Goal: Information Seeking & Learning: Compare options

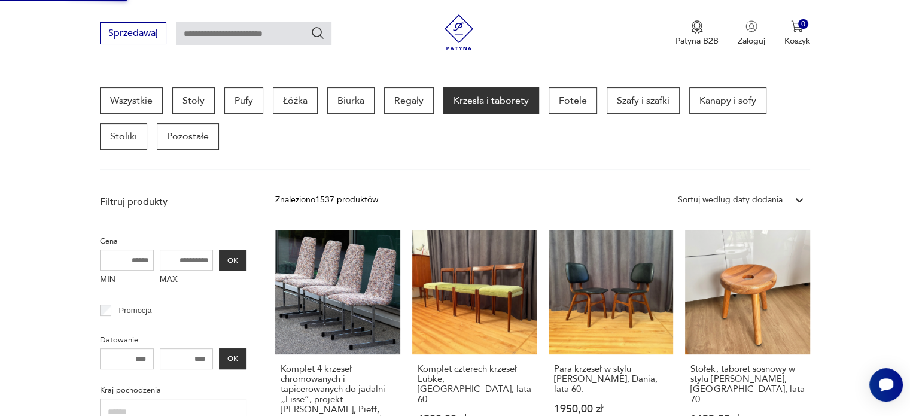
scroll to position [299, 0]
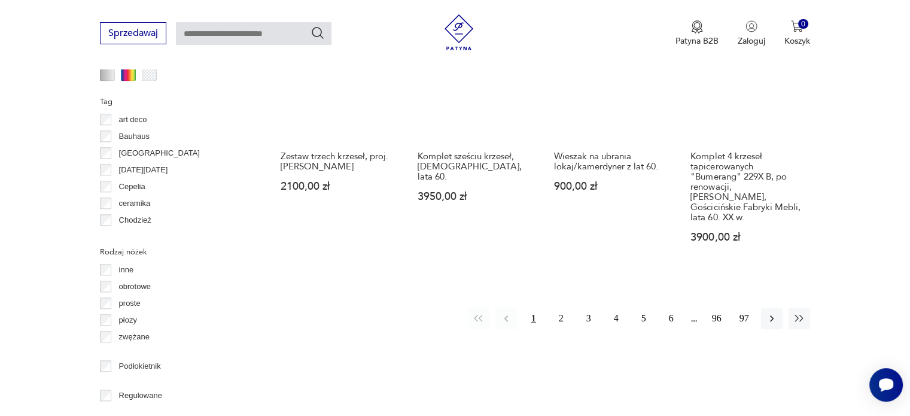
scroll to position [1266, 0]
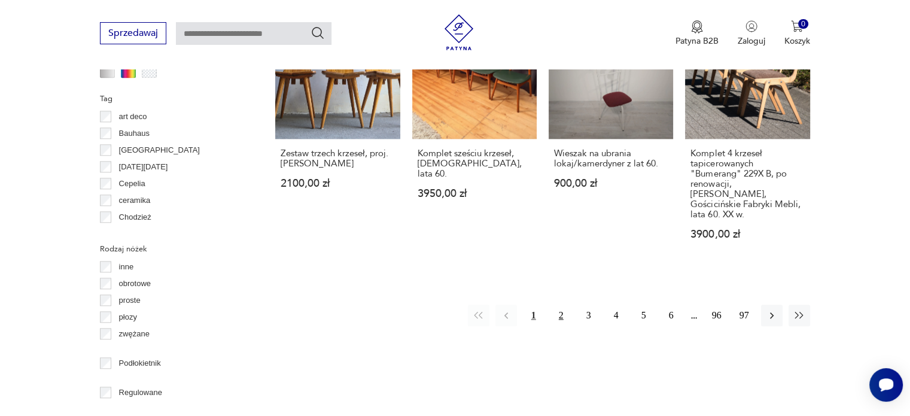
click at [564, 305] on button "2" at bounding box center [561, 316] width 22 height 22
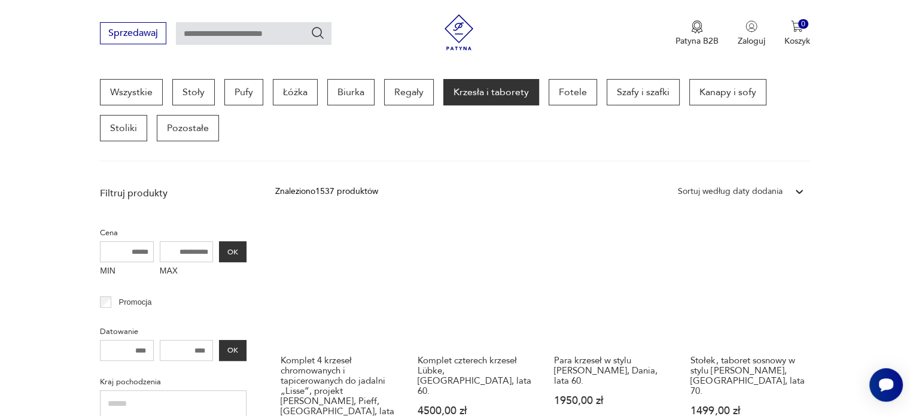
scroll to position [352, 0]
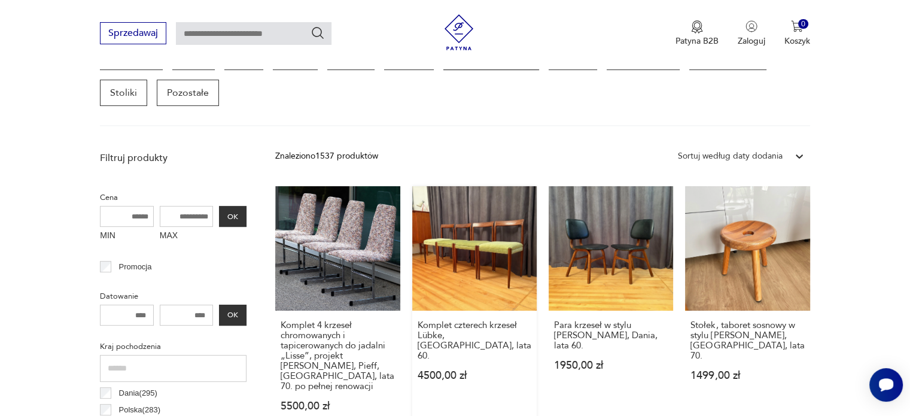
click at [493, 257] on link "Komplet czterech krzeseł Lübke, Niemcy, lata 60. 4500,00 zł" at bounding box center [474, 310] width 124 height 248
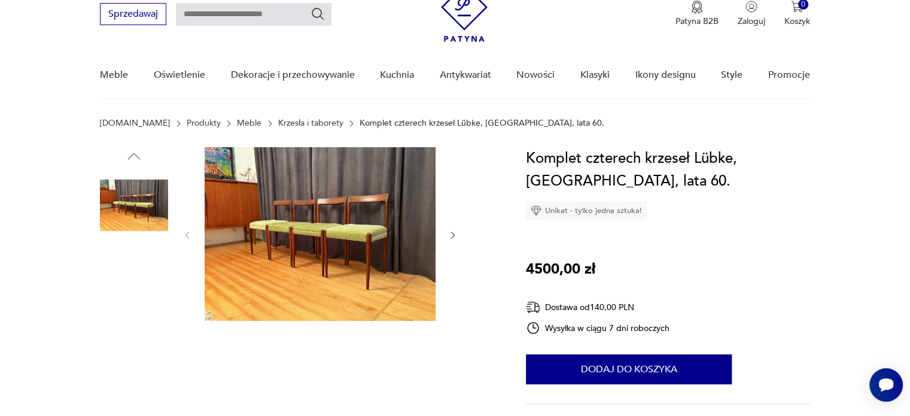
scroll to position [52, 0]
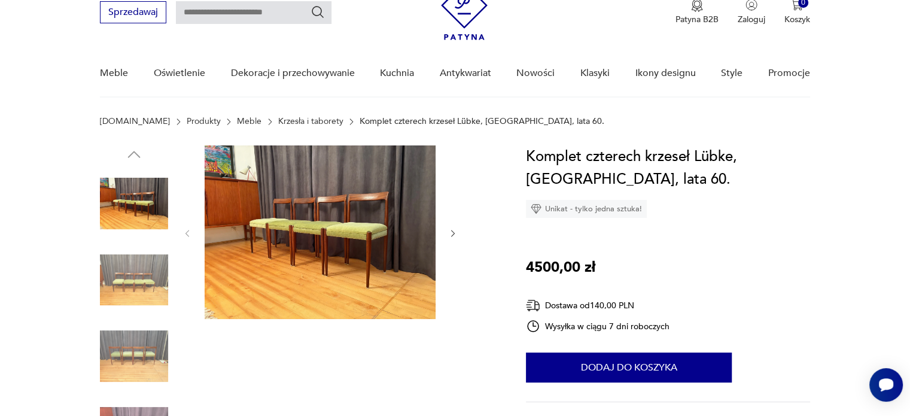
click at [127, 279] on img at bounding box center [134, 280] width 68 height 68
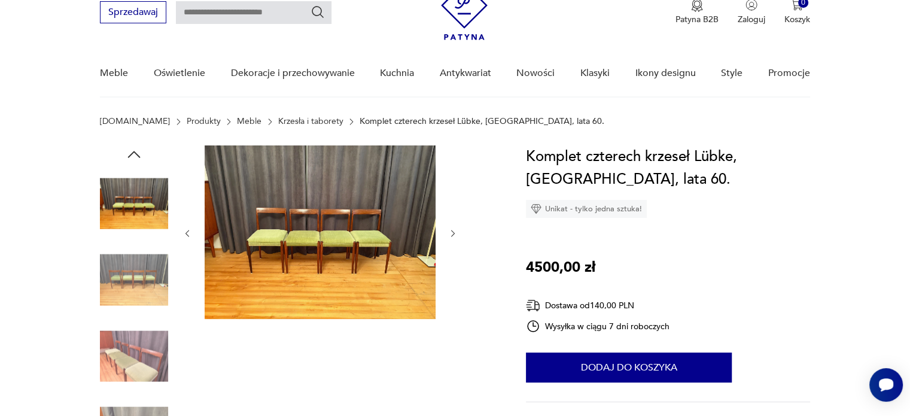
click at [127, 279] on img at bounding box center [134, 280] width 68 height 68
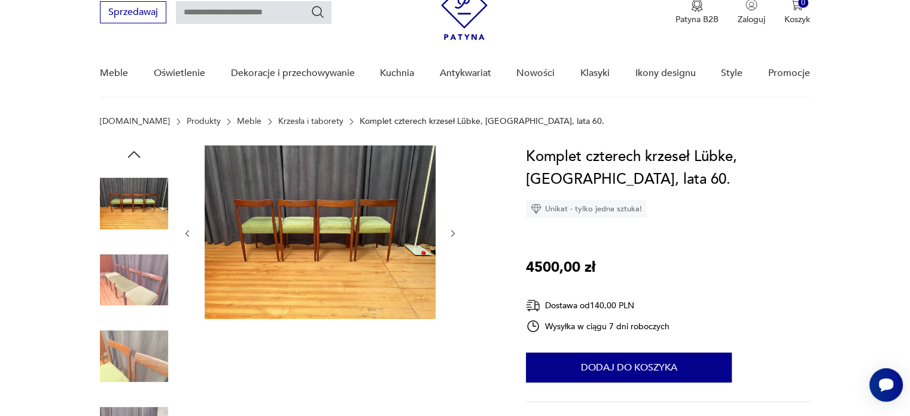
click at [127, 279] on img at bounding box center [134, 280] width 68 height 68
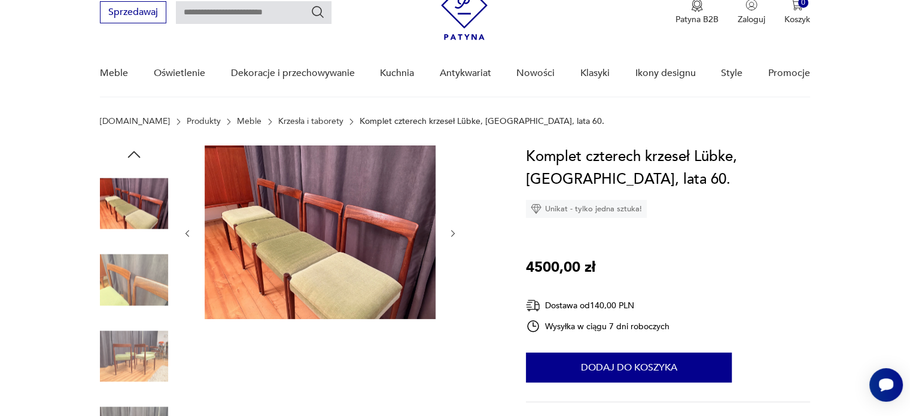
click at [127, 279] on img at bounding box center [134, 280] width 68 height 68
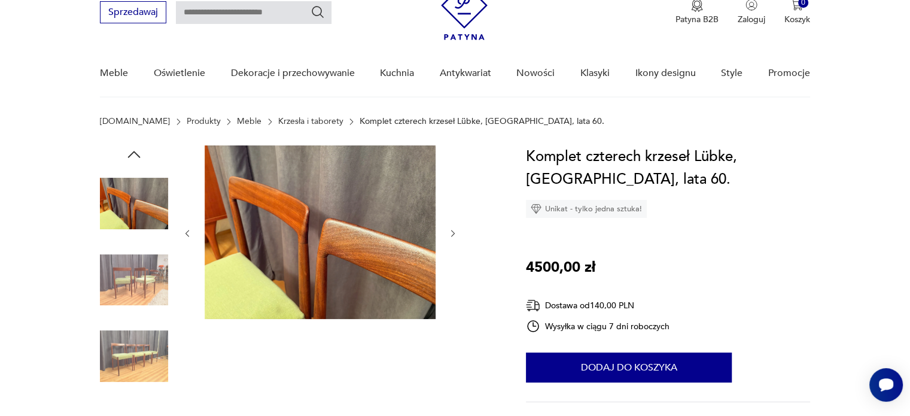
click at [127, 279] on img at bounding box center [134, 280] width 68 height 68
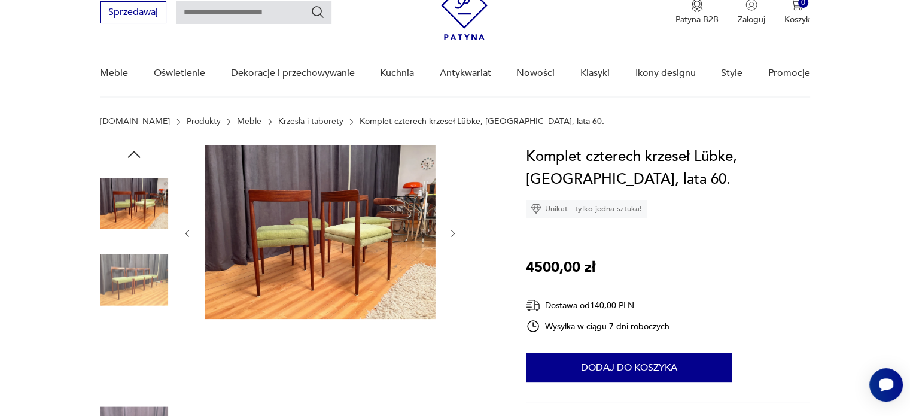
click at [127, 279] on img at bounding box center [134, 280] width 68 height 68
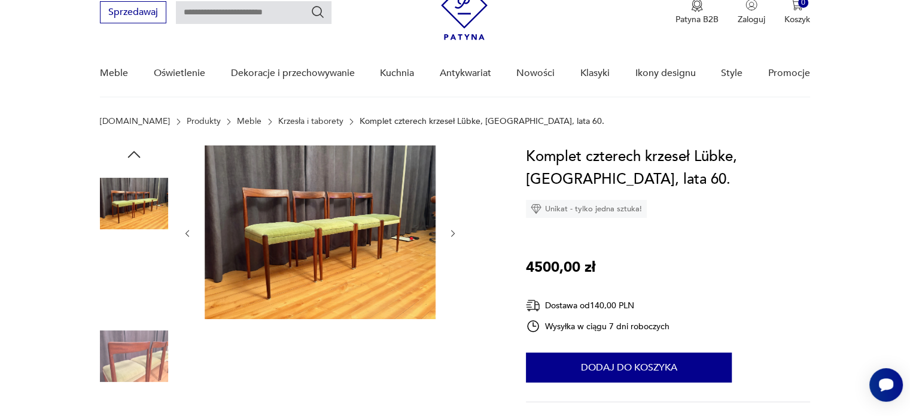
click at [127, 279] on img at bounding box center [134, 280] width 68 height 68
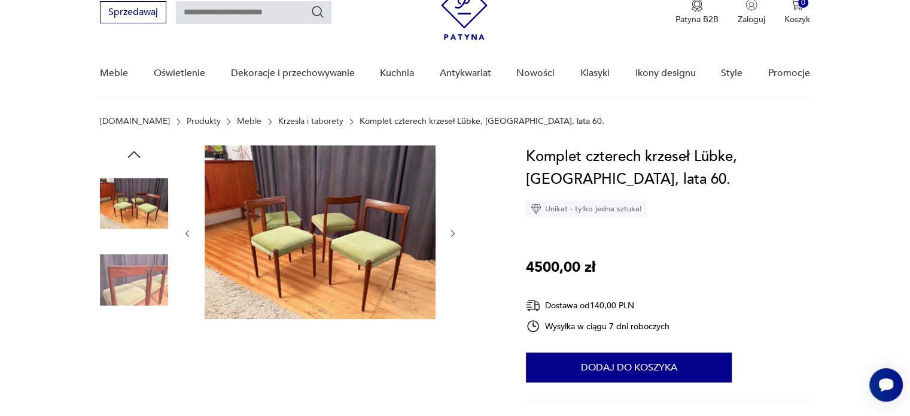
click at [127, 279] on img at bounding box center [134, 280] width 68 height 68
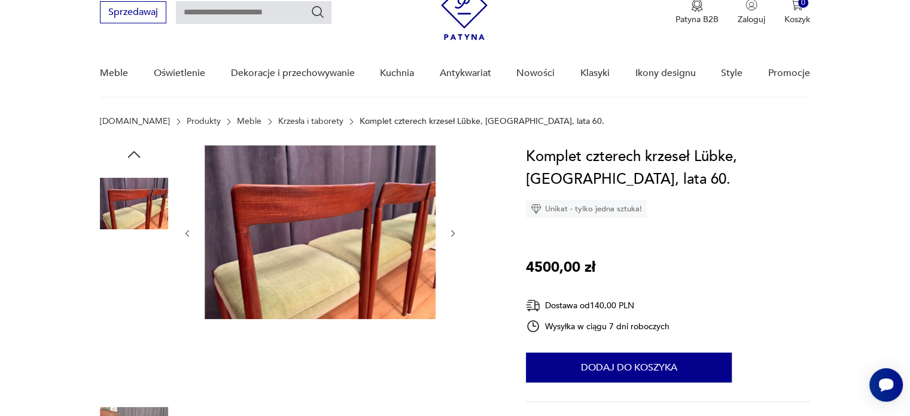
click at [127, 279] on img at bounding box center [134, 280] width 68 height 68
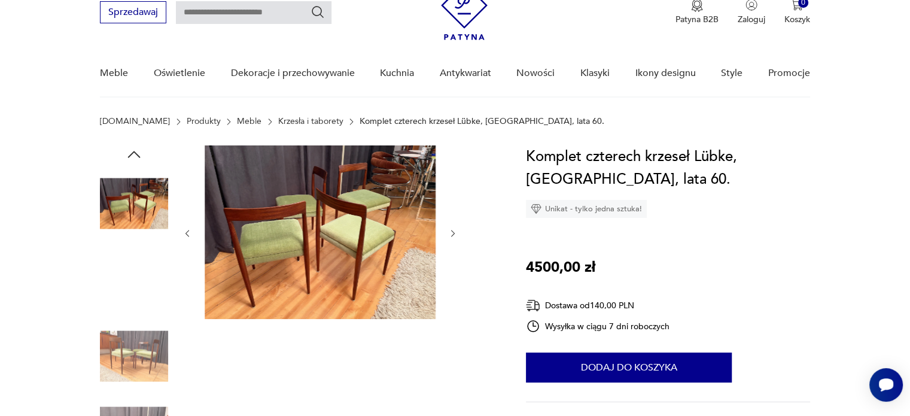
click at [127, 279] on img at bounding box center [134, 280] width 68 height 68
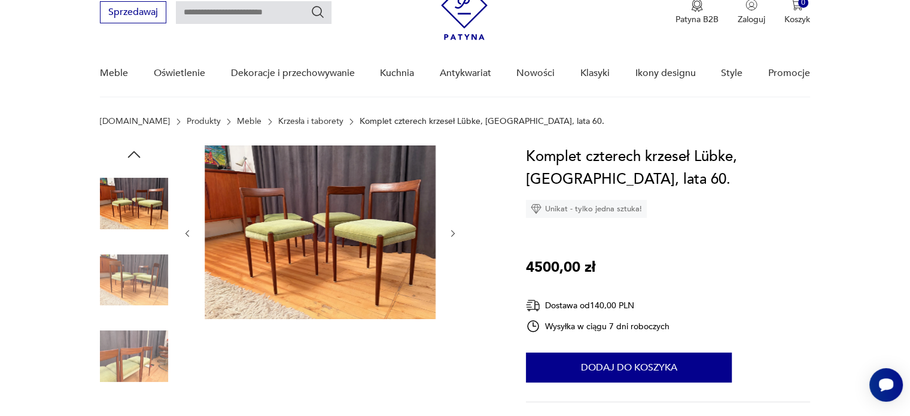
click at [127, 279] on img at bounding box center [134, 280] width 68 height 68
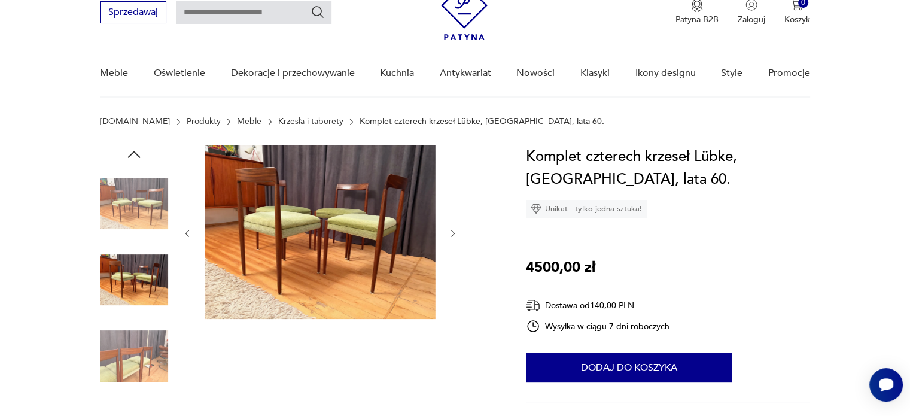
click at [127, 279] on img at bounding box center [134, 280] width 68 height 68
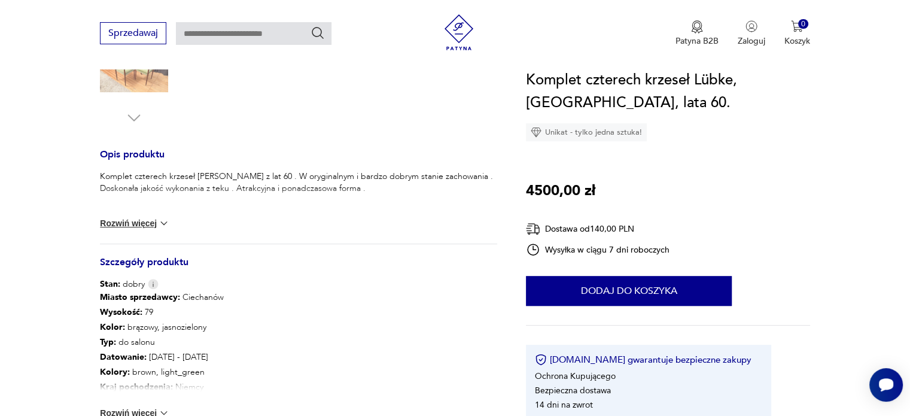
scroll to position [419, 0]
click at [138, 220] on button "Rozwiń więcej" at bounding box center [134, 222] width 69 height 12
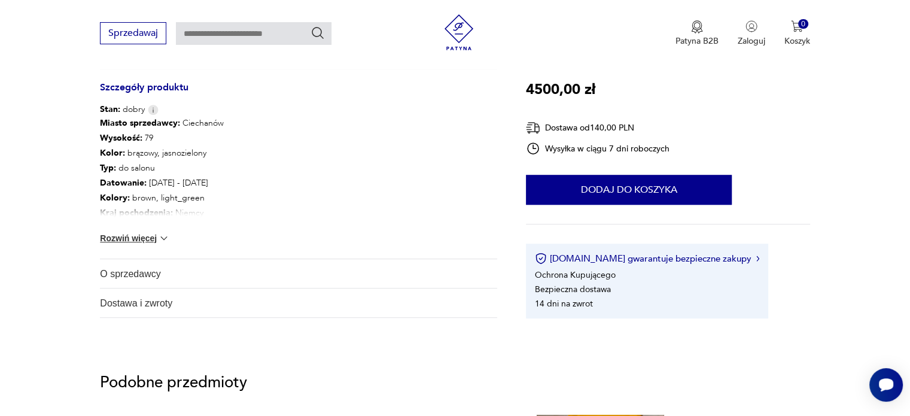
scroll to position [583, 0]
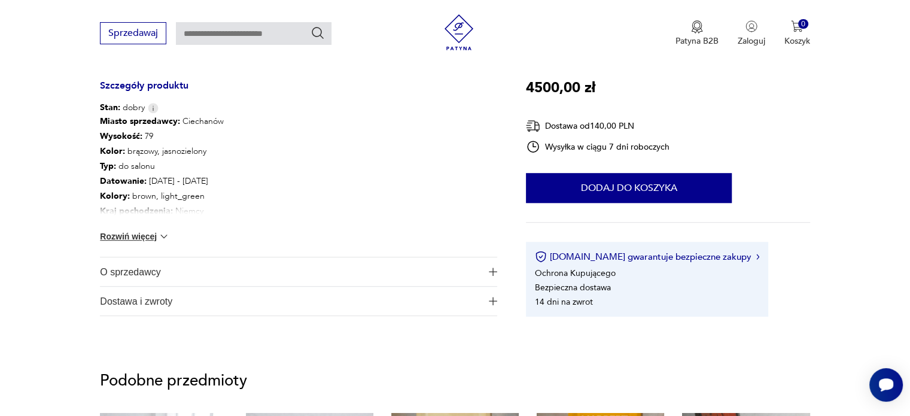
click at [146, 236] on button "Rozwiń więcej" at bounding box center [134, 236] width 69 height 12
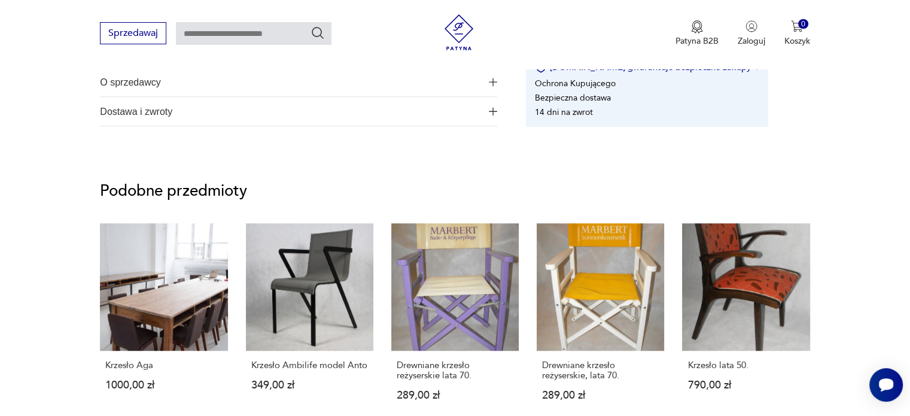
scroll to position [886, 0]
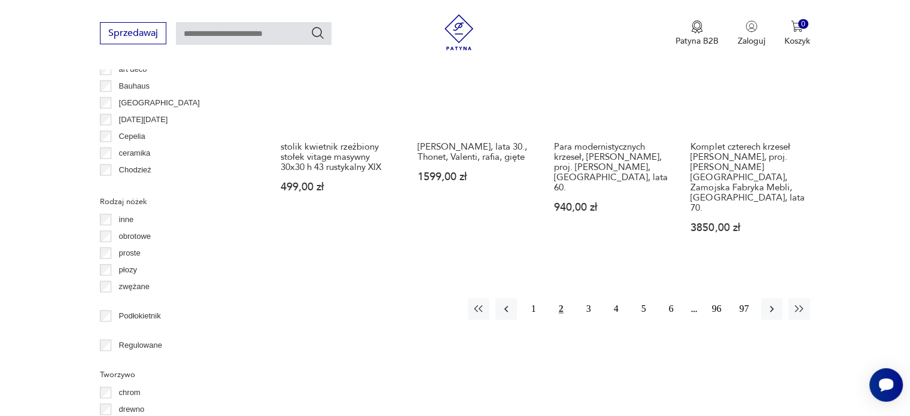
scroll to position [1314, 0]
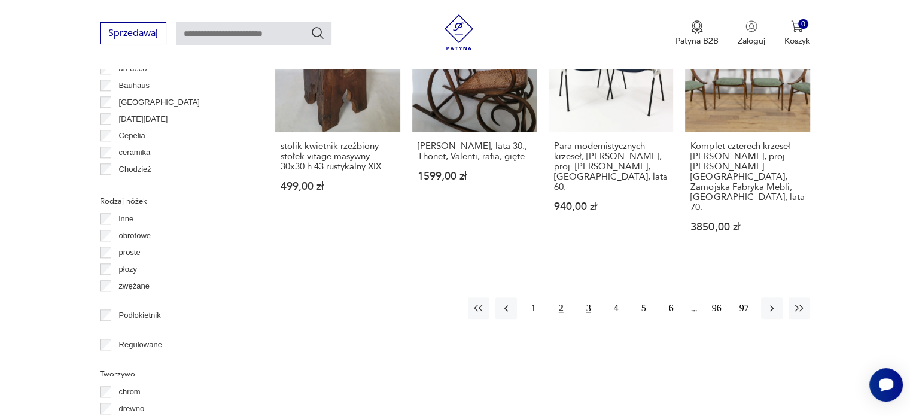
click at [586, 297] on button "3" at bounding box center [589, 308] width 22 height 22
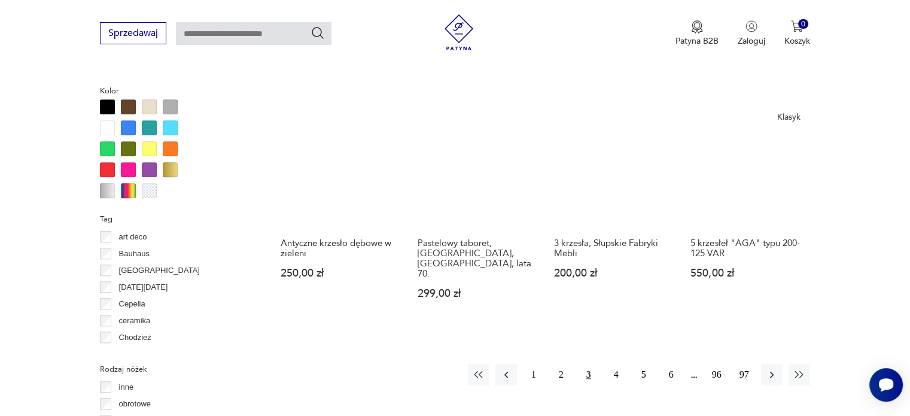
scroll to position [1145, 0]
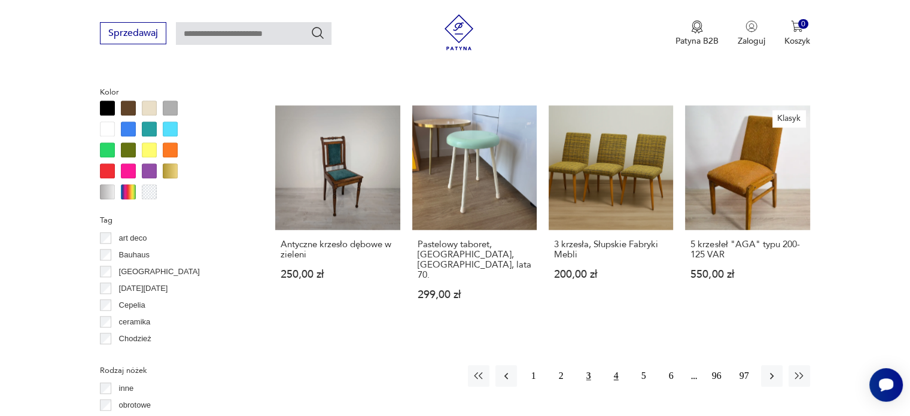
click at [619, 365] on button "4" at bounding box center [617, 376] width 22 height 22
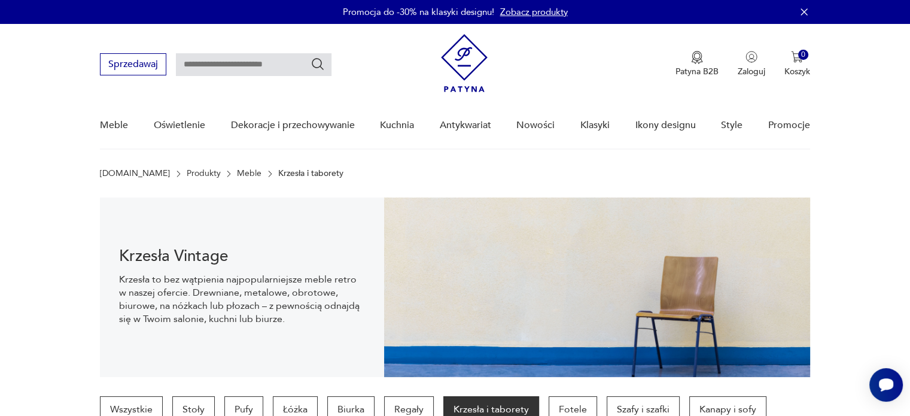
click at [454, 57] on img at bounding box center [464, 63] width 47 height 58
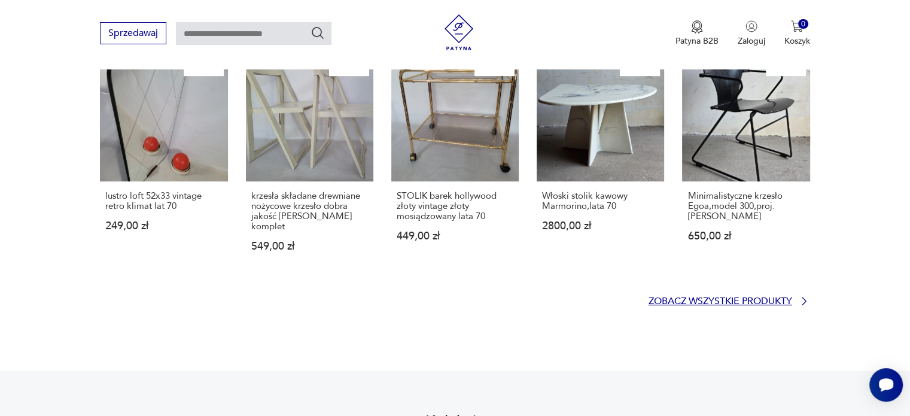
click at [670, 297] on p "Zobacz wszystkie produkty" at bounding box center [721, 301] width 144 height 8
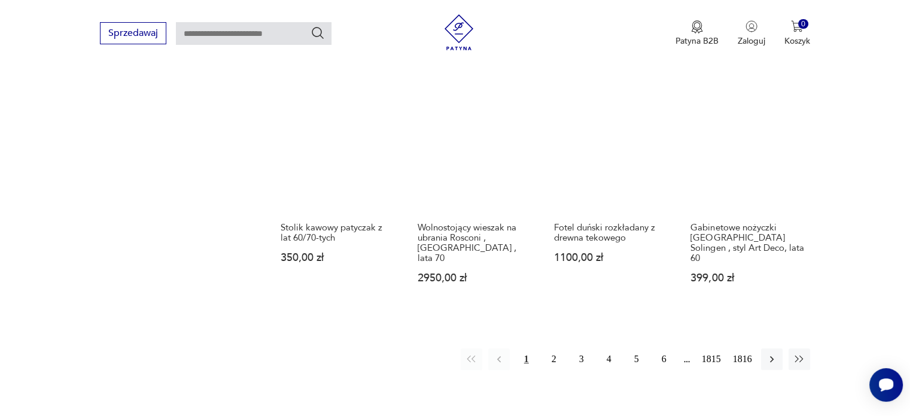
scroll to position [1003, 0]
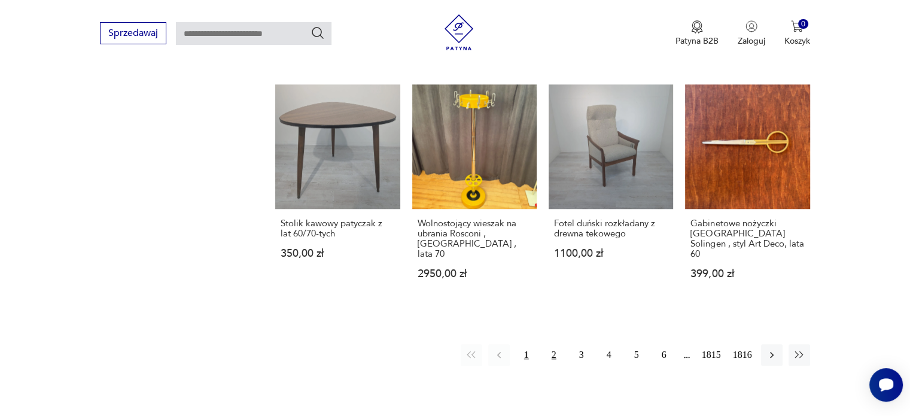
click at [555, 344] on button "2" at bounding box center [554, 355] width 22 height 22
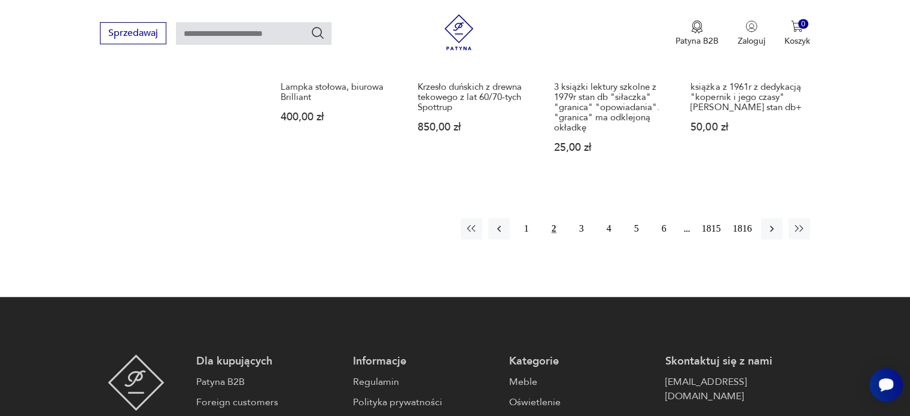
scroll to position [1134, 0]
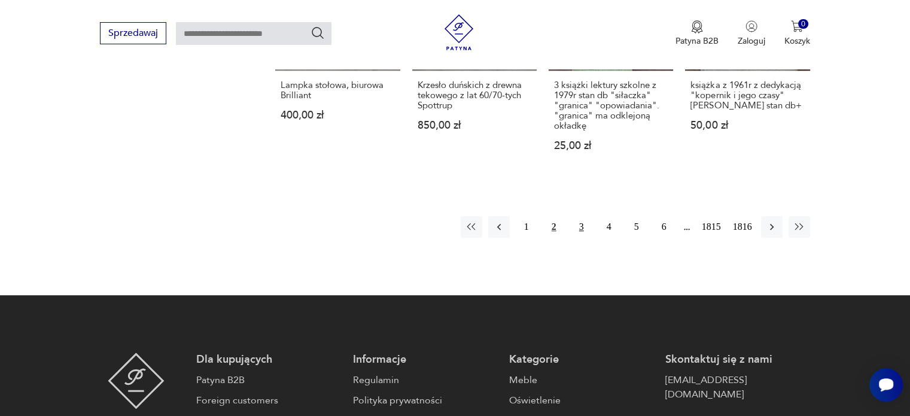
click at [575, 216] on button "3" at bounding box center [582, 227] width 22 height 22
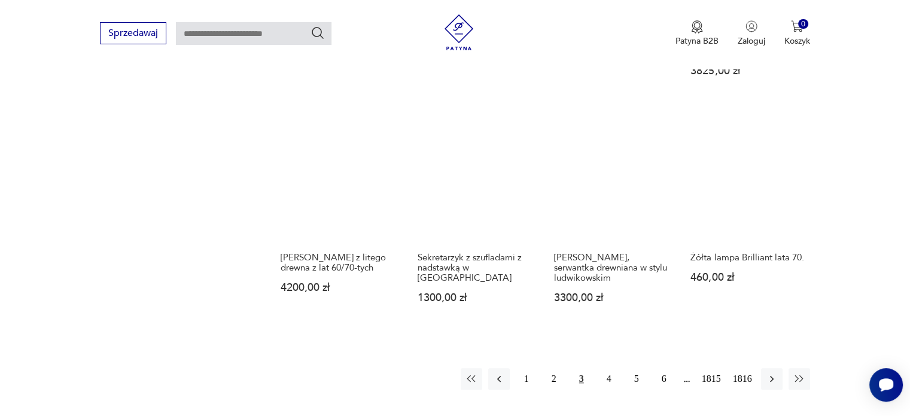
scroll to position [1008, 0]
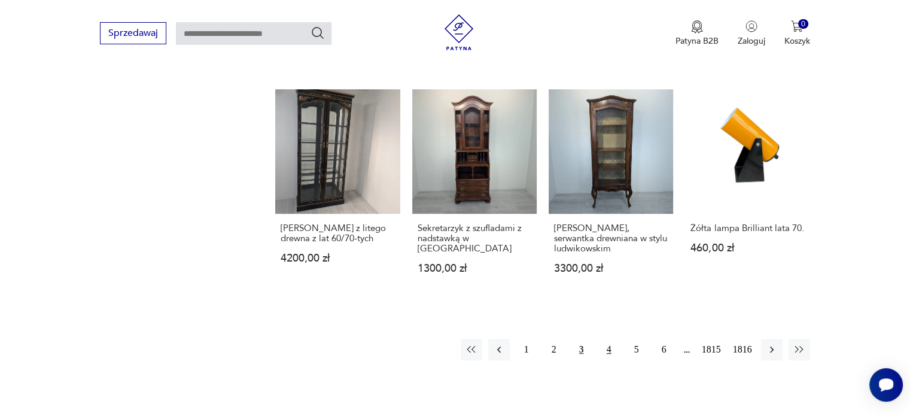
click at [607, 339] on button "4" at bounding box center [609, 350] width 22 height 22
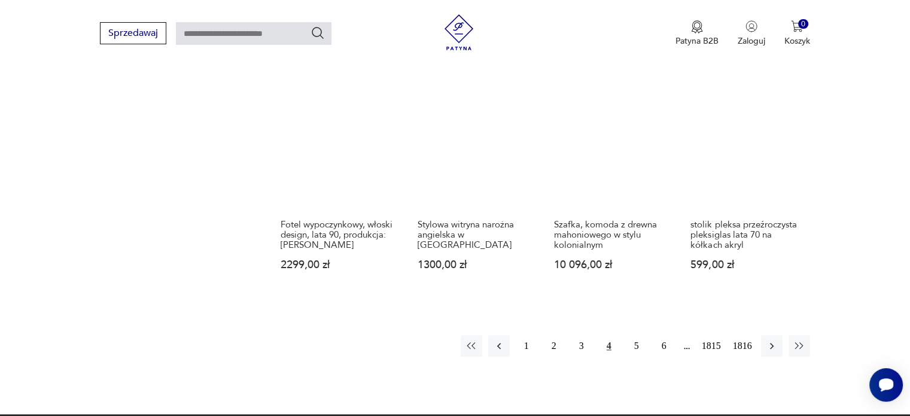
scroll to position [1012, 0]
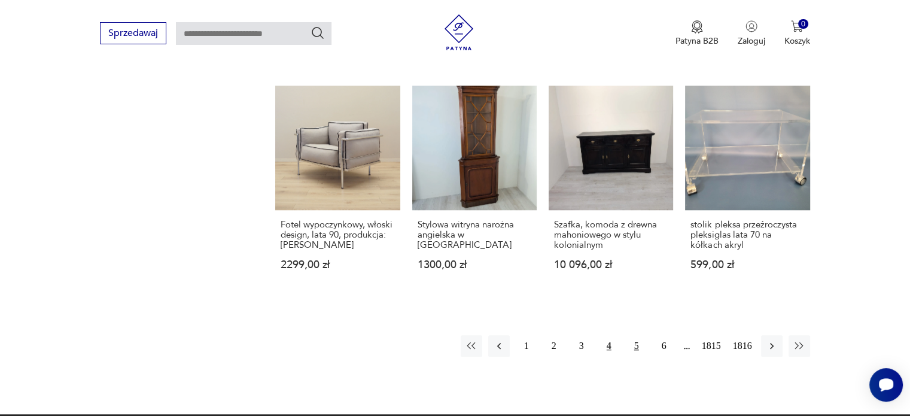
click at [636, 335] on button "5" at bounding box center [637, 346] width 22 height 22
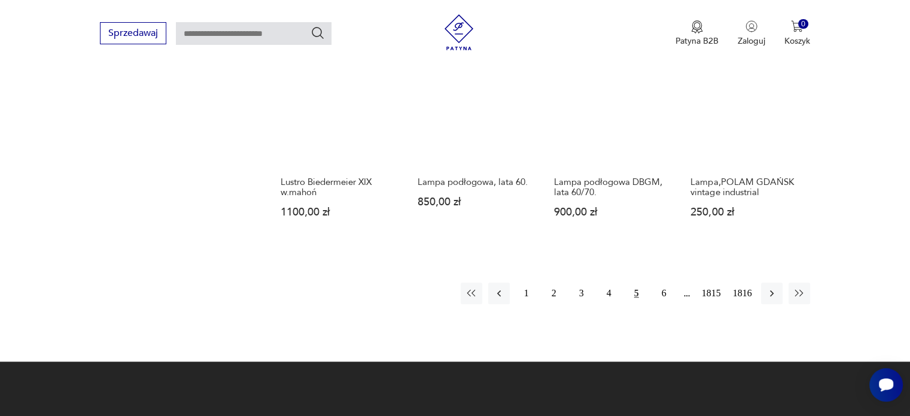
scroll to position [1076, 0]
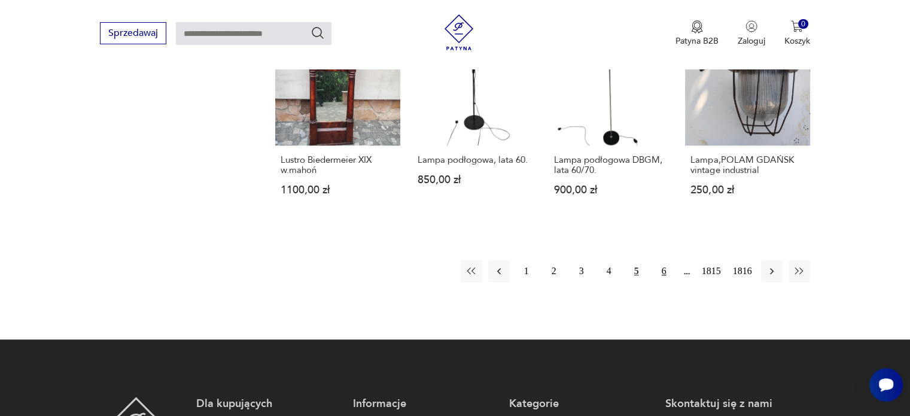
click at [654, 260] on button "6" at bounding box center [664, 271] width 22 height 22
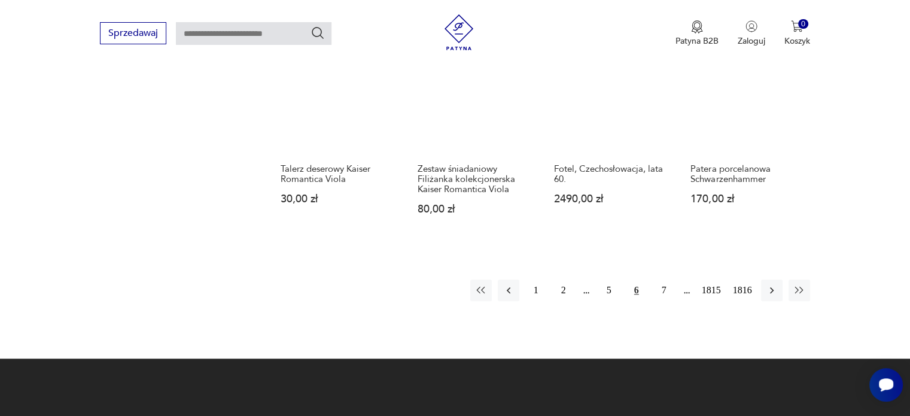
scroll to position [1038, 0]
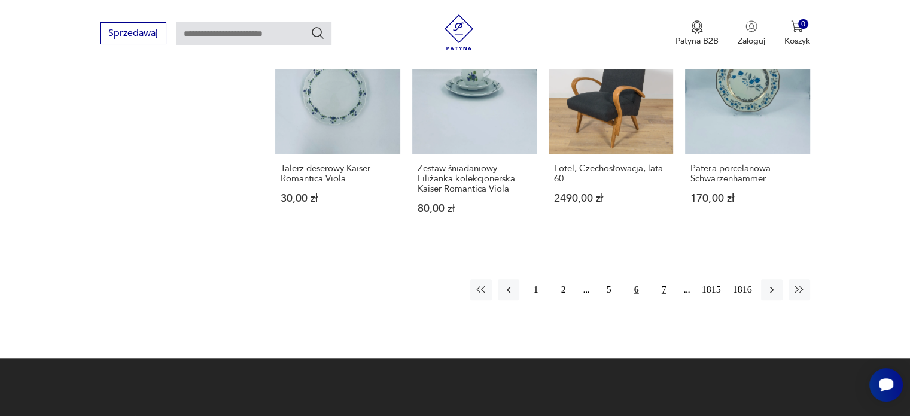
click at [663, 279] on button "7" at bounding box center [664, 290] width 22 height 22
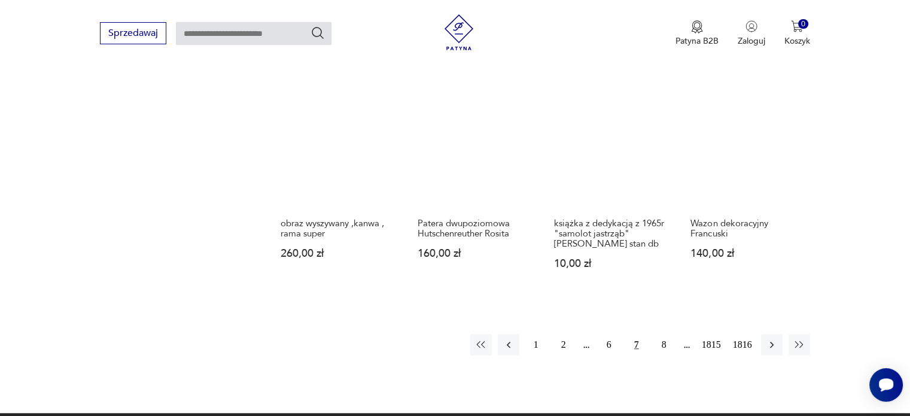
scroll to position [977, 0]
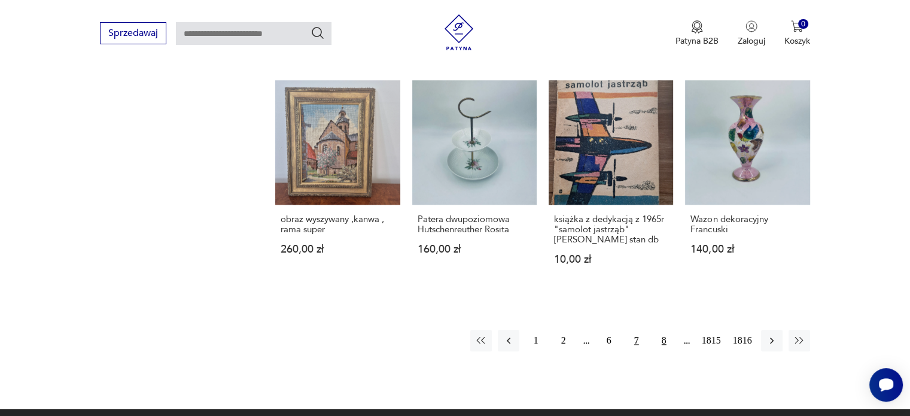
click at [662, 343] on button "8" at bounding box center [664, 341] width 22 height 22
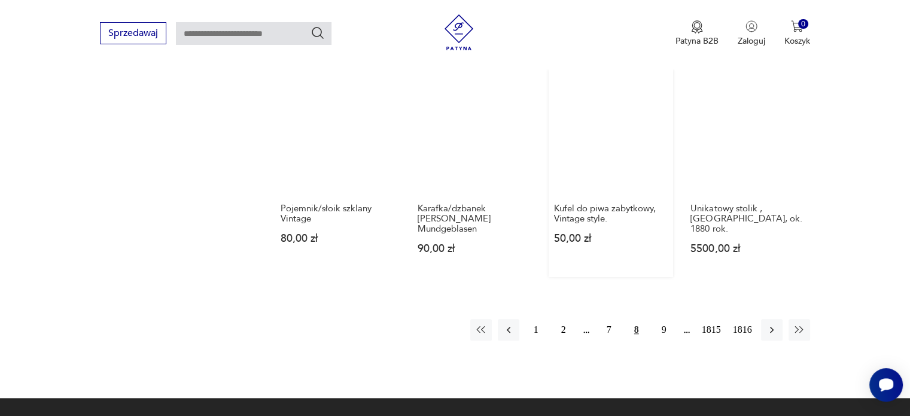
scroll to position [978, 0]
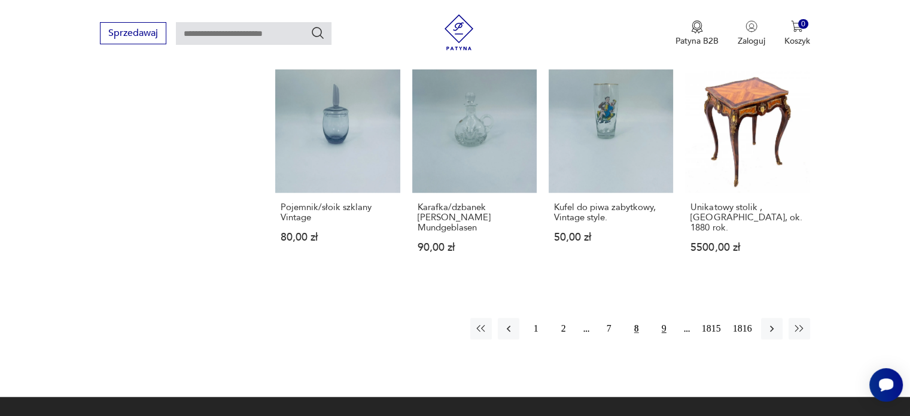
click at [658, 318] on button "9" at bounding box center [664, 329] width 22 height 22
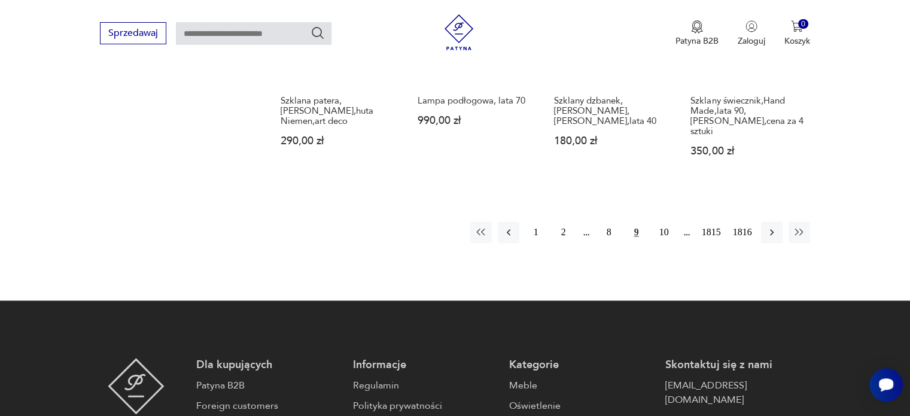
scroll to position [1096, 0]
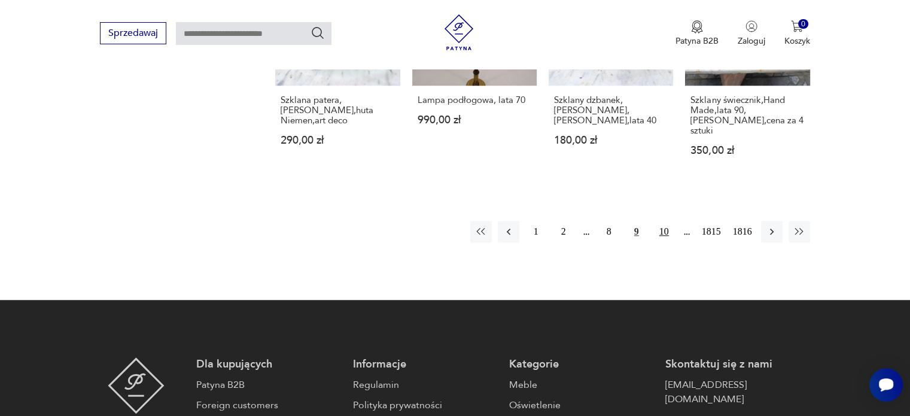
click at [665, 221] on button "10" at bounding box center [664, 232] width 22 height 22
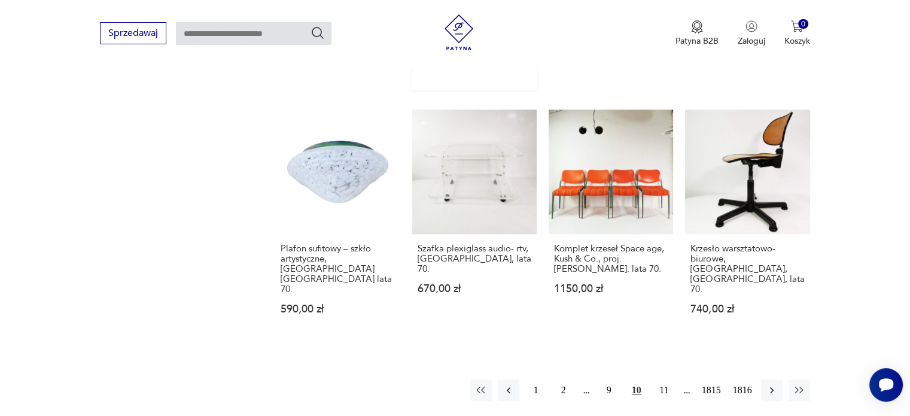
scroll to position [1006, 0]
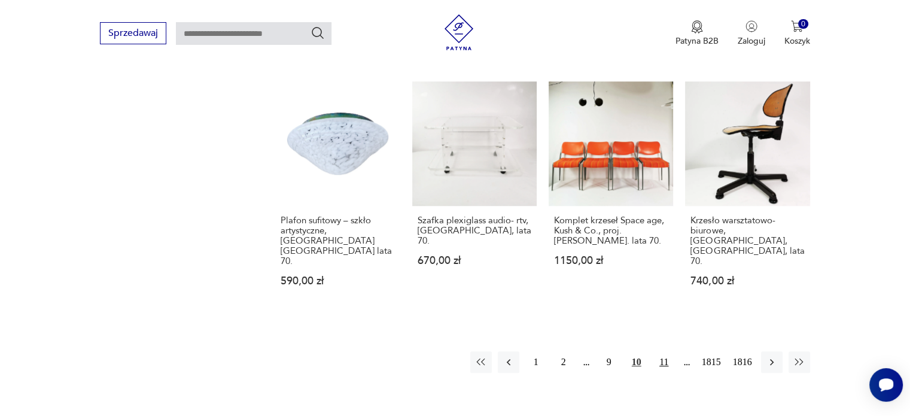
click at [661, 351] on button "11" at bounding box center [664, 362] width 22 height 22
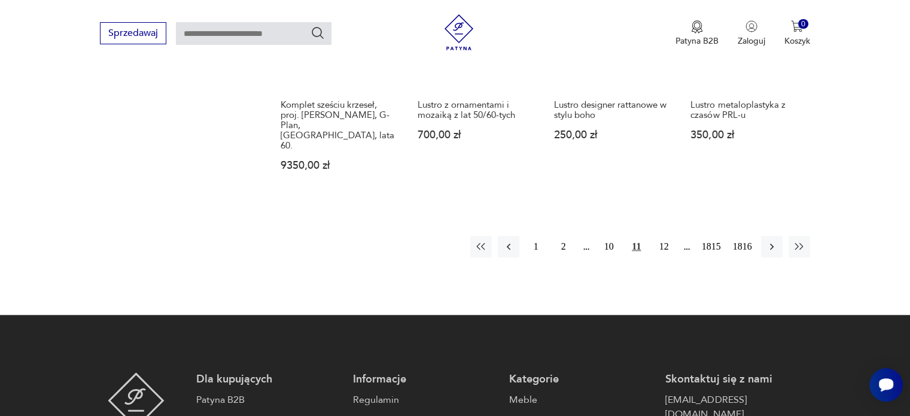
scroll to position [1161, 0]
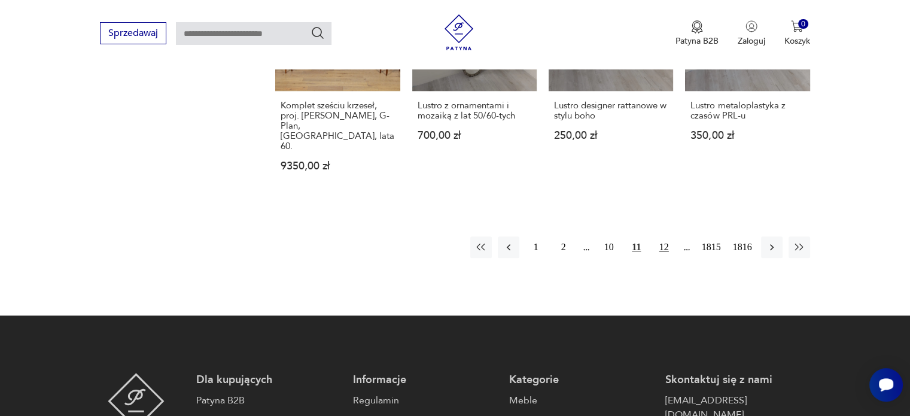
click at [661, 236] on button "12" at bounding box center [664, 247] width 22 height 22
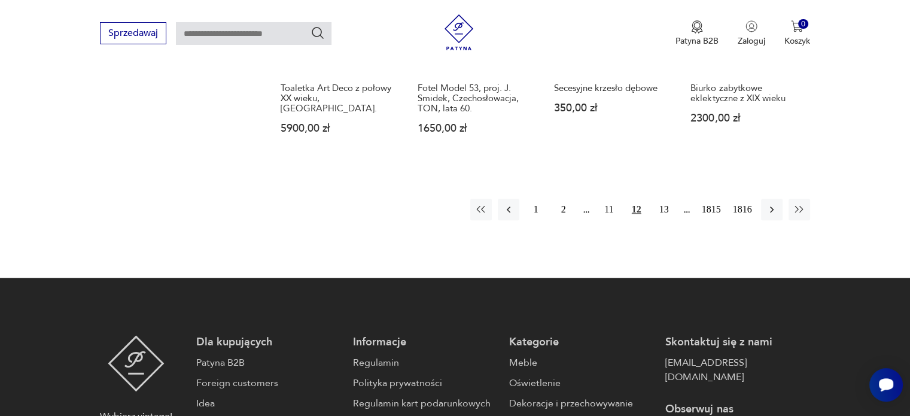
scroll to position [1117, 0]
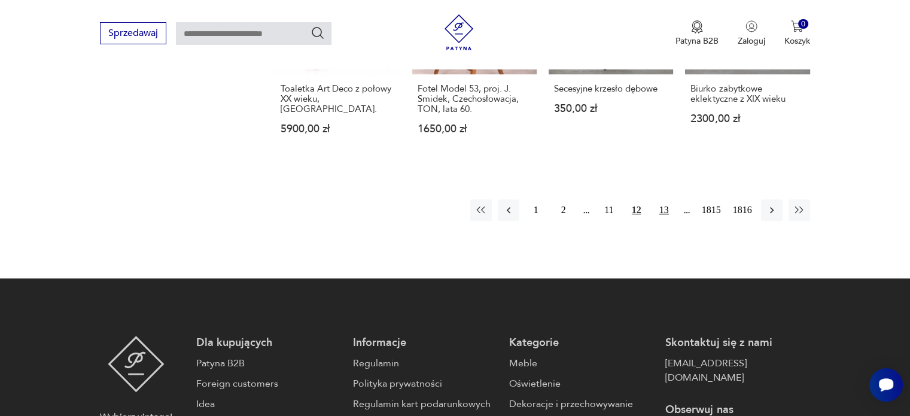
click at [665, 199] on button "13" at bounding box center [664, 210] width 22 height 22
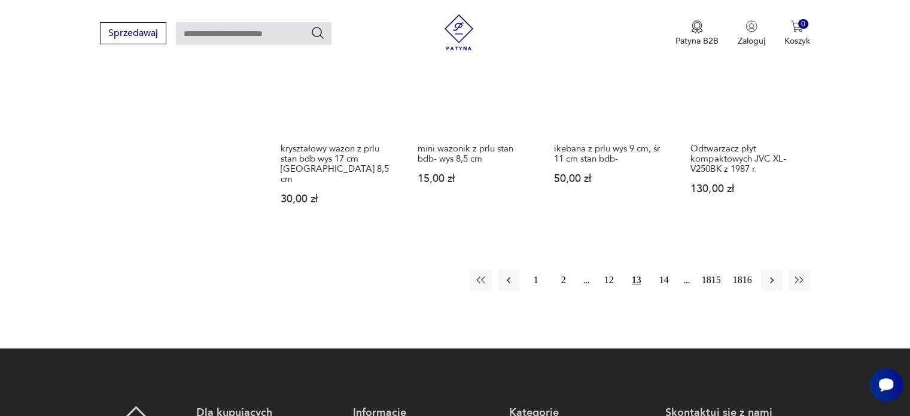
scroll to position [1068, 0]
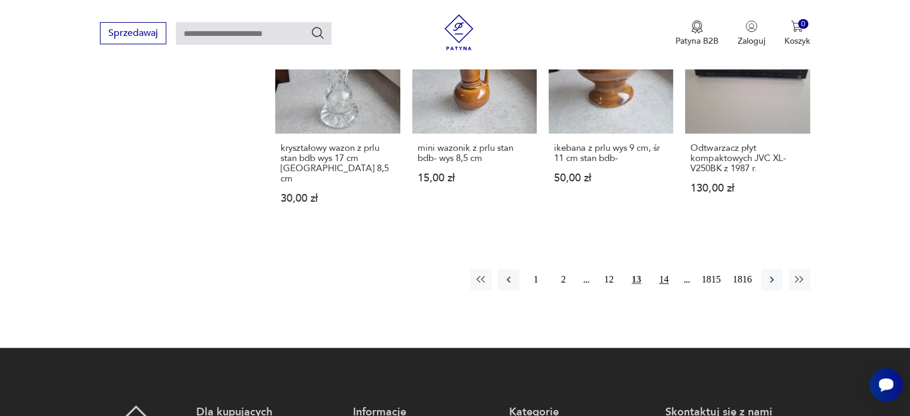
click at [659, 269] on button "14" at bounding box center [664, 280] width 22 height 22
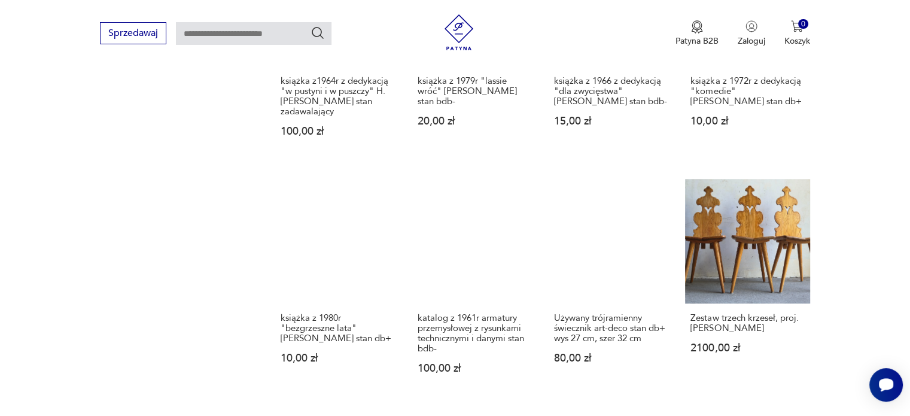
scroll to position [1009, 0]
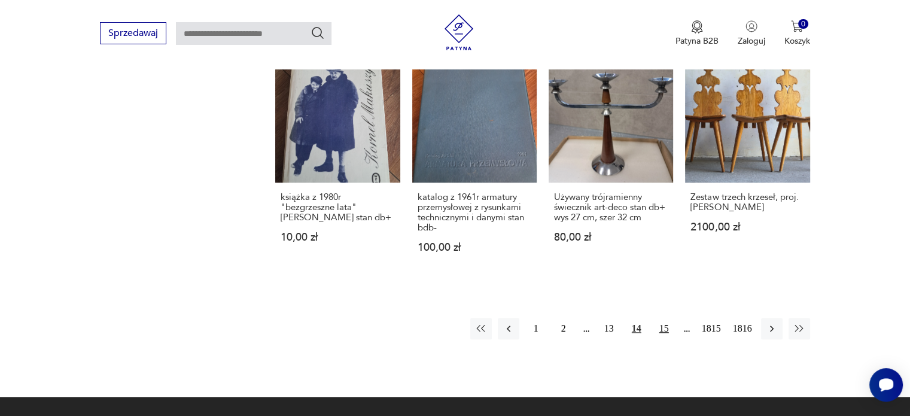
click at [658, 320] on button "15" at bounding box center [664, 329] width 22 height 22
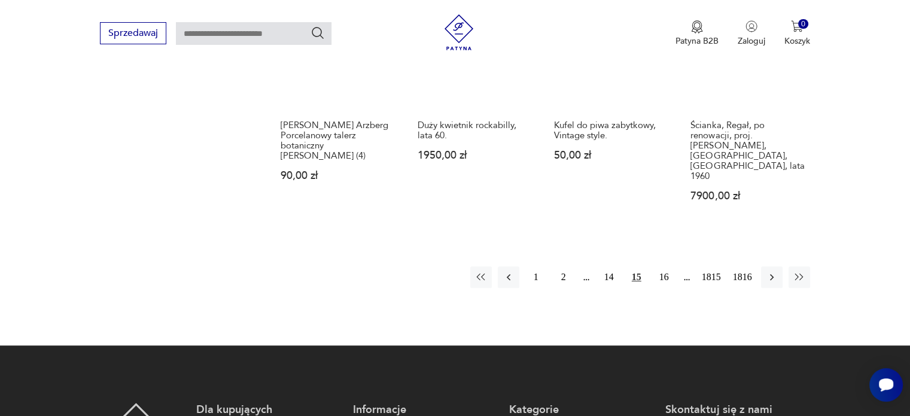
scroll to position [1085, 0]
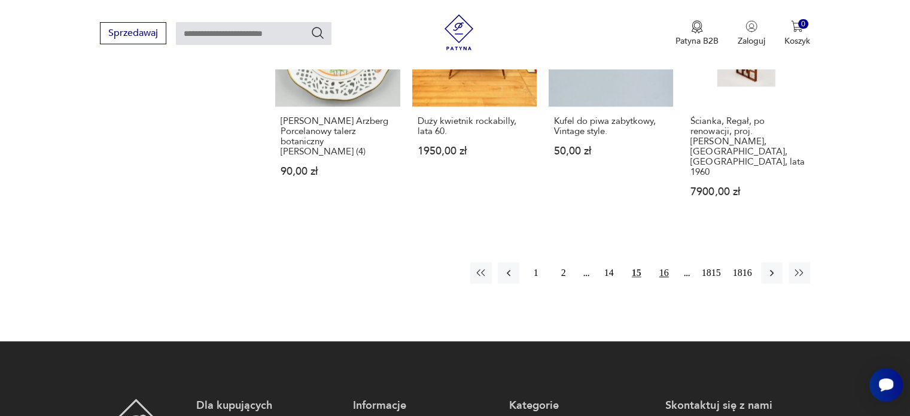
click at [665, 262] on button "16" at bounding box center [664, 273] width 22 height 22
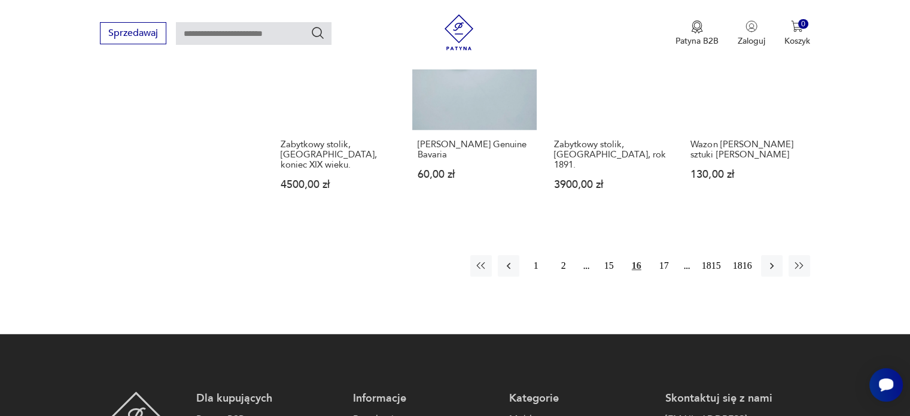
scroll to position [1073, 0]
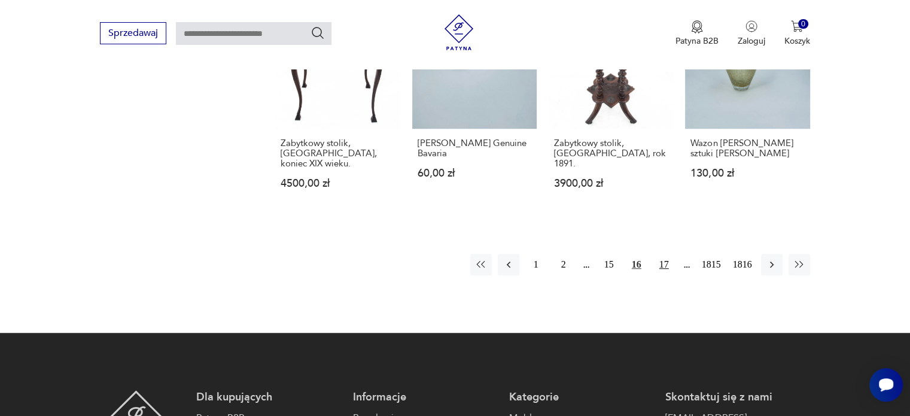
click at [665, 254] on button "17" at bounding box center [664, 265] width 22 height 22
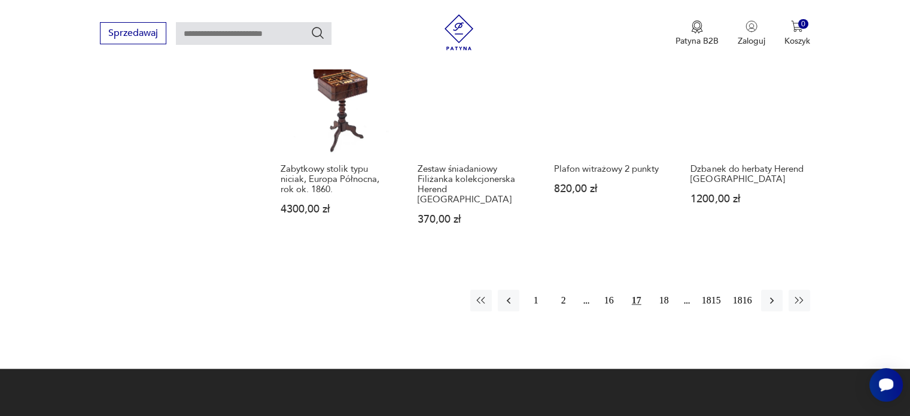
scroll to position [1027, 0]
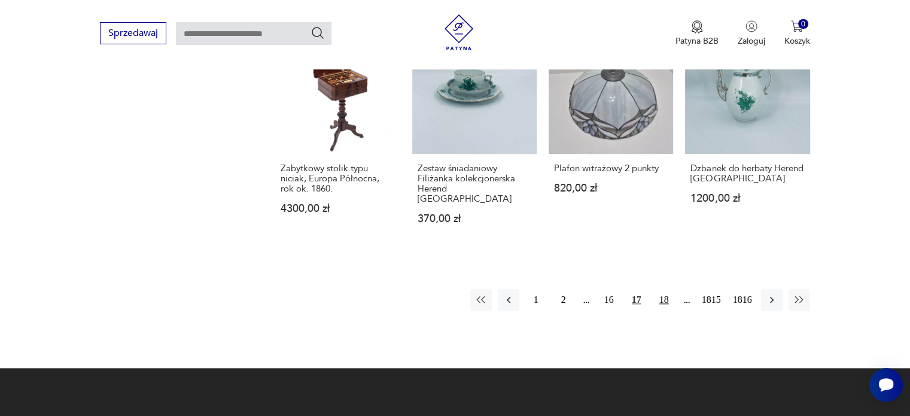
click at [661, 289] on button "18" at bounding box center [664, 300] width 22 height 22
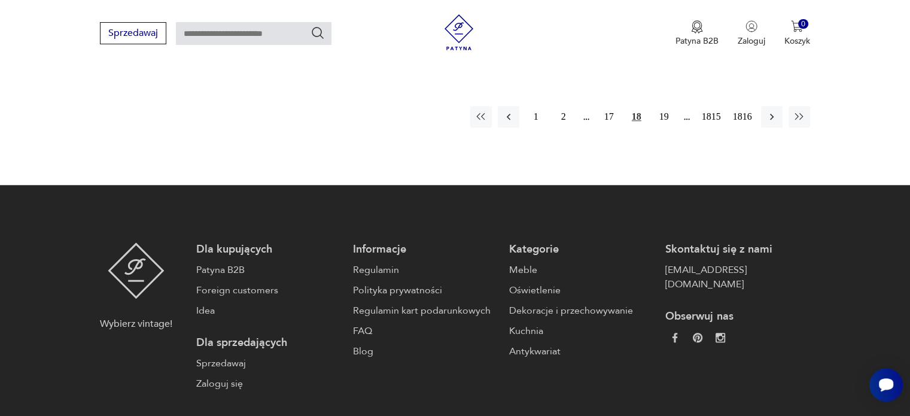
scroll to position [1184, 0]
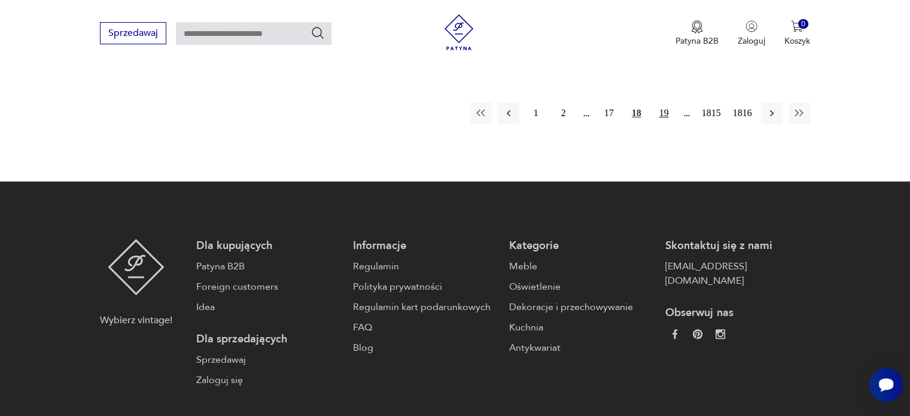
click at [661, 114] on button "19" at bounding box center [664, 113] width 22 height 22
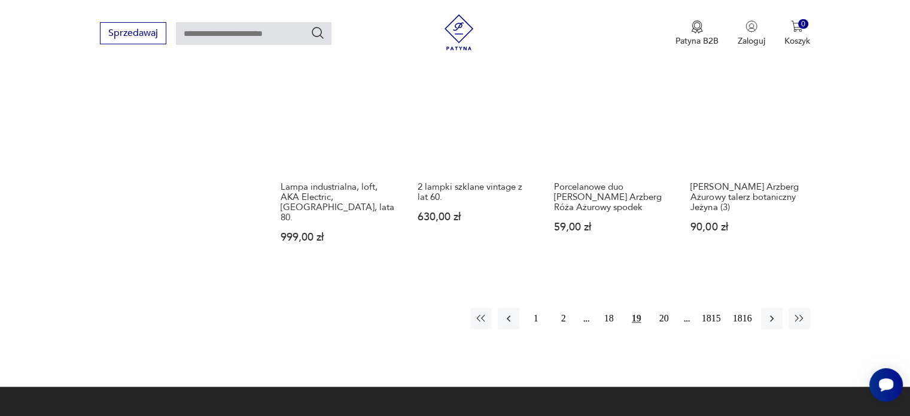
scroll to position [1102, 0]
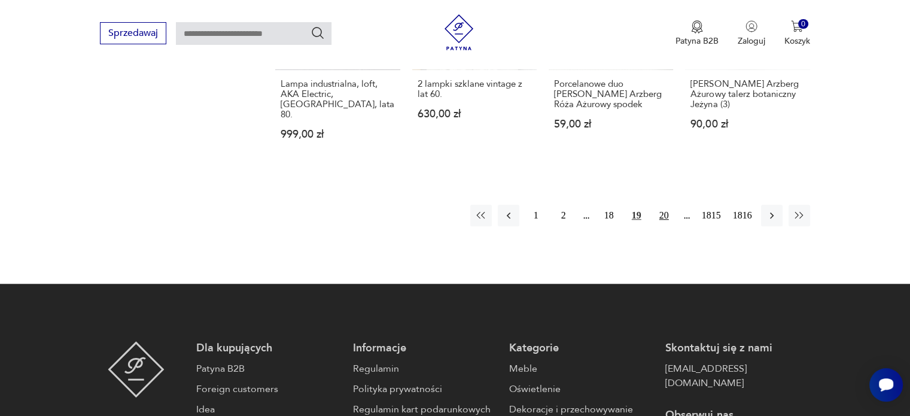
click at [658, 205] on button "20" at bounding box center [664, 216] width 22 height 22
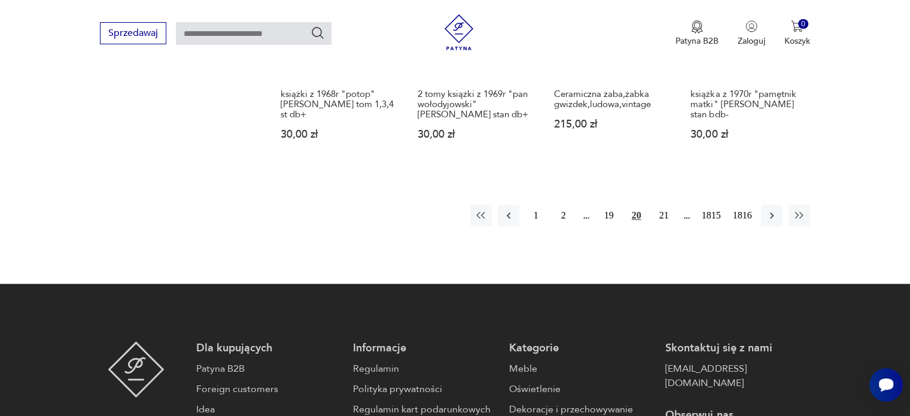
scroll to position [1169, 0]
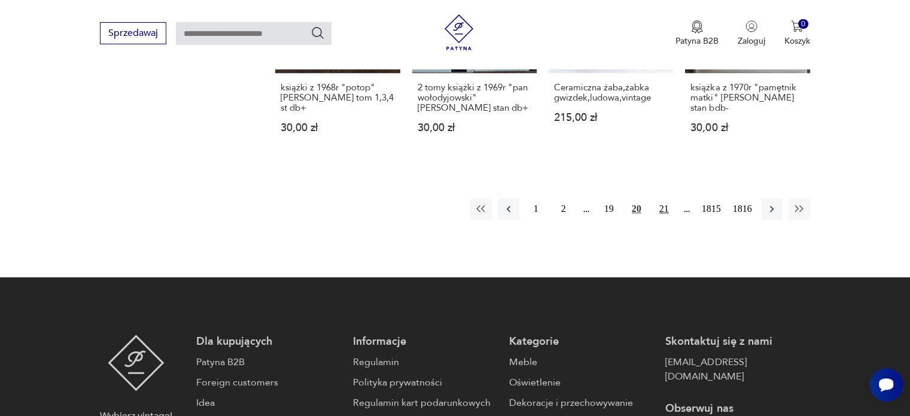
click at [663, 198] on button "21" at bounding box center [664, 209] width 22 height 22
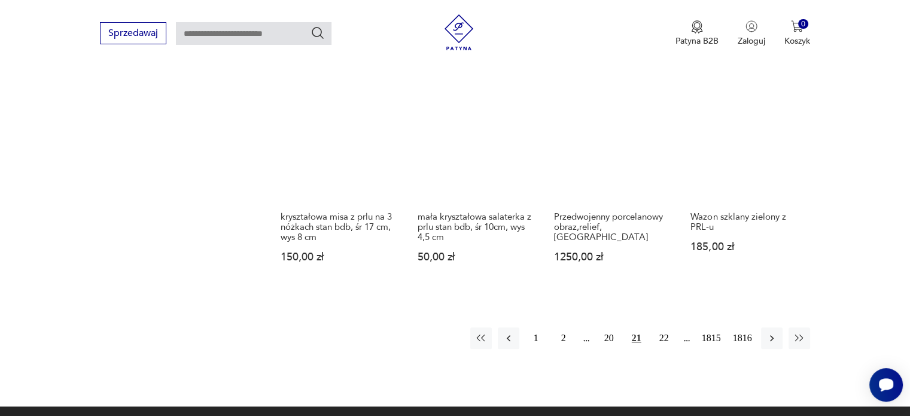
scroll to position [1048, 0]
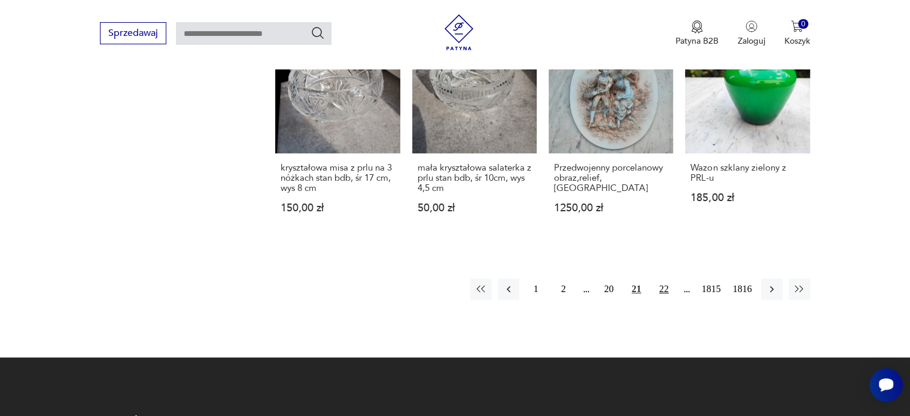
click at [659, 291] on button "22" at bounding box center [664, 289] width 22 height 22
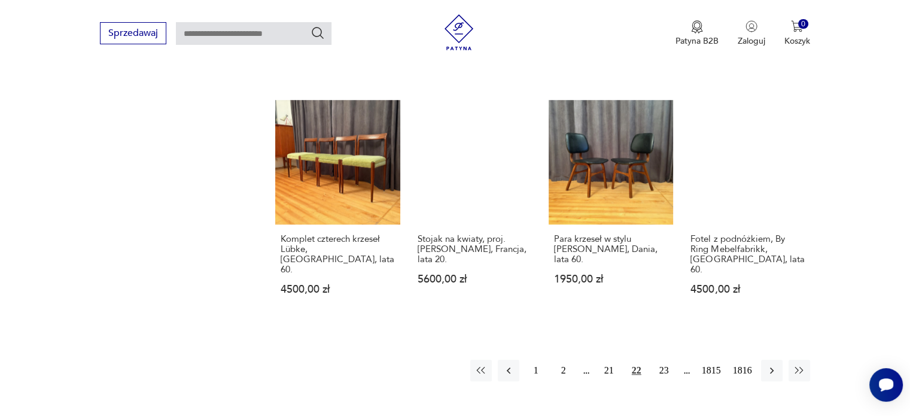
scroll to position [966, 0]
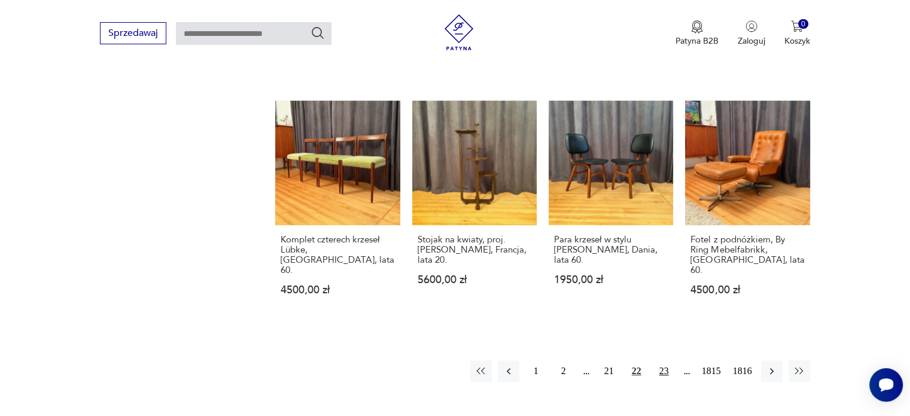
click at [665, 360] on button "23" at bounding box center [664, 371] width 22 height 22
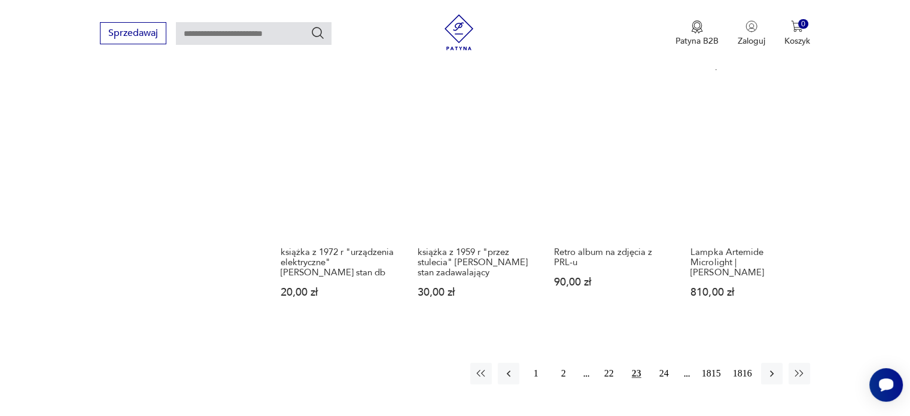
scroll to position [957, 0]
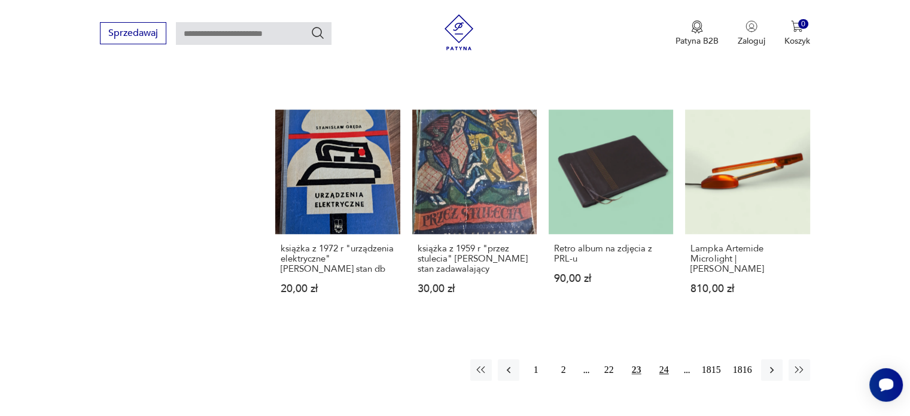
click at [665, 359] on button "24" at bounding box center [664, 370] width 22 height 22
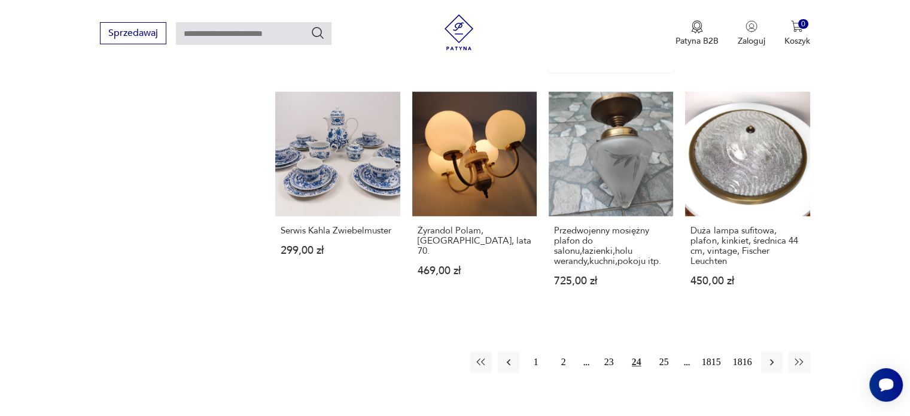
scroll to position [1061, 0]
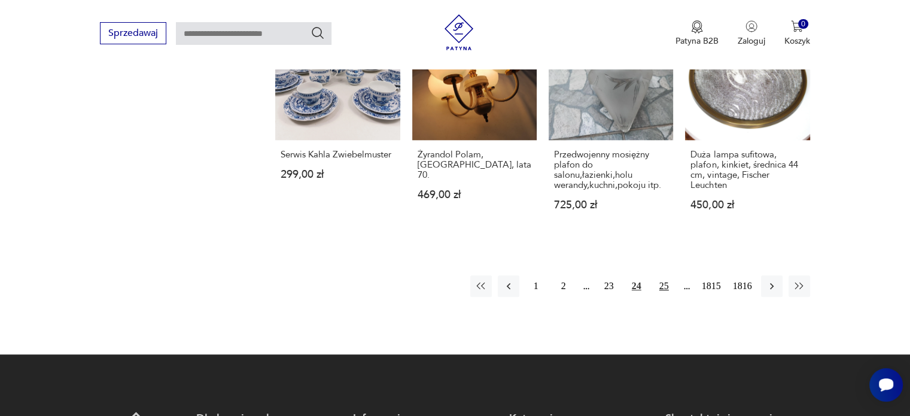
click at [660, 275] on button "25" at bounding box center [664, 286] width 22 height 22
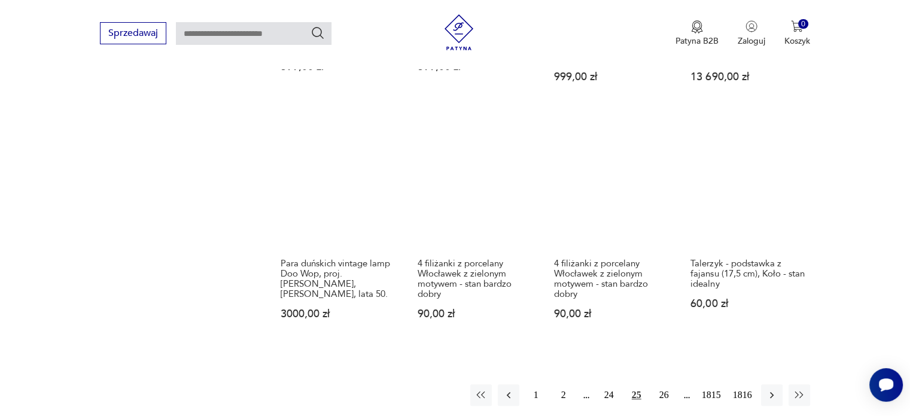
scroll to position [1021, 0]
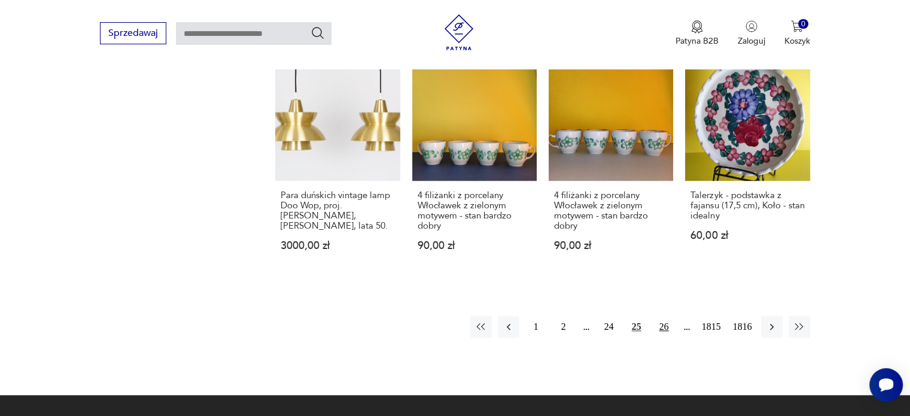
click at [662, 316] on button "26" at bounding box center [664, 327] width 22 height 22
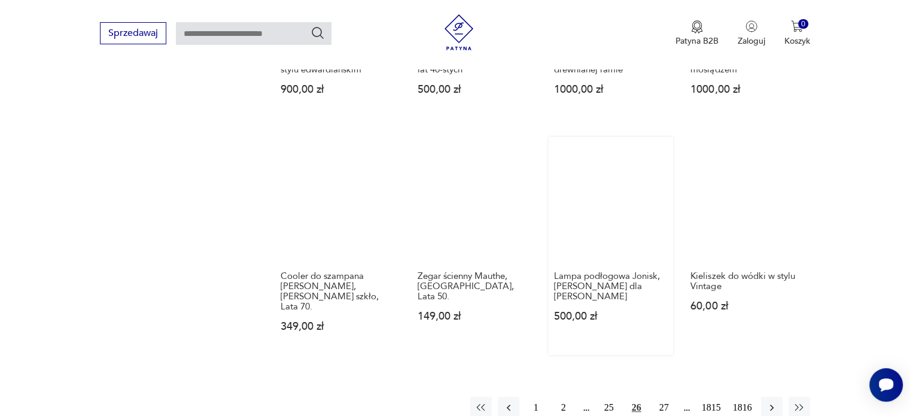
scroll to position [931, 0]
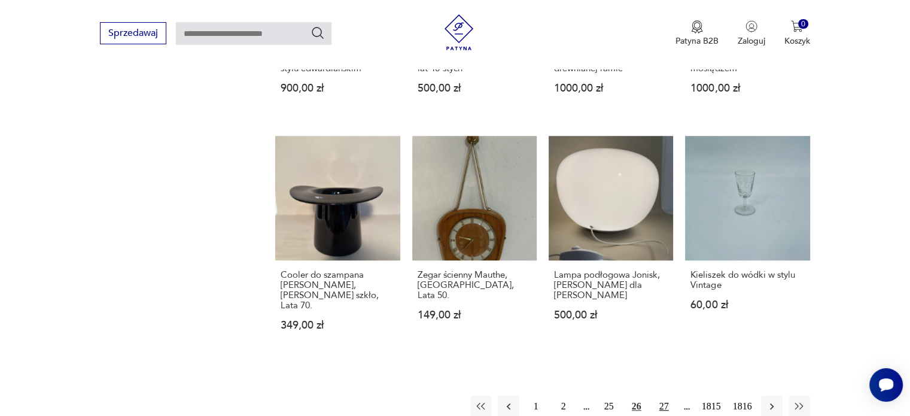
click at [663, 396] on button "27" at bounding box center [664, 407] width 22 height 22
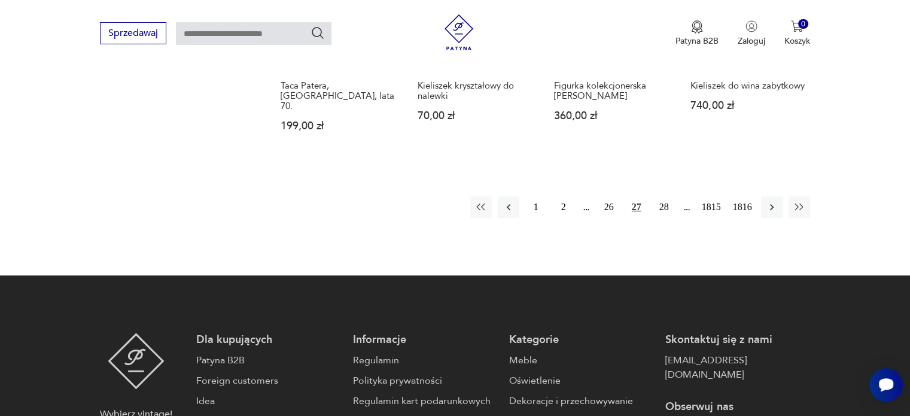
scroll to position [1124, 0]
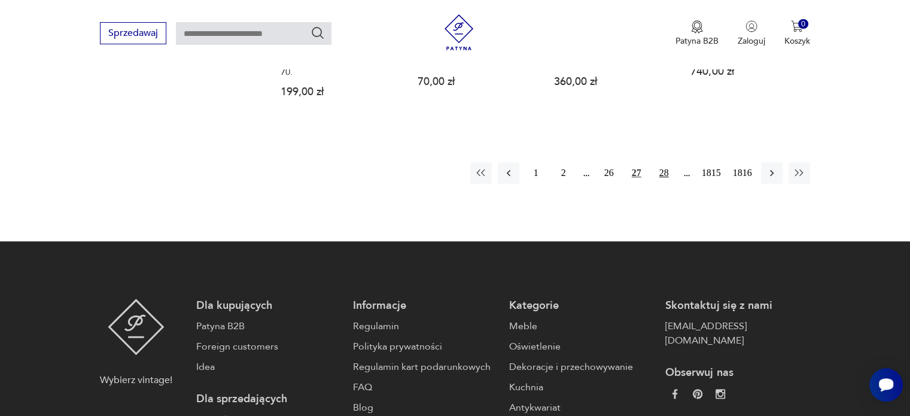
click at [661, 162] on button "28" at bounding box center [664, 173] width 22 height 22
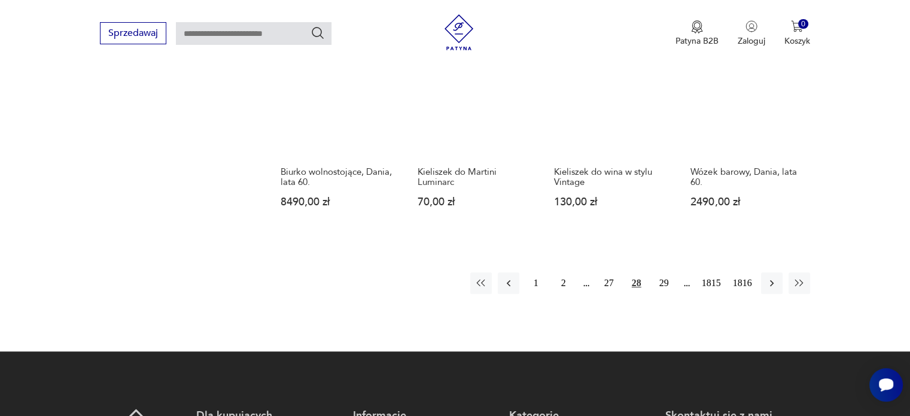
scroll to position [1120, 0]
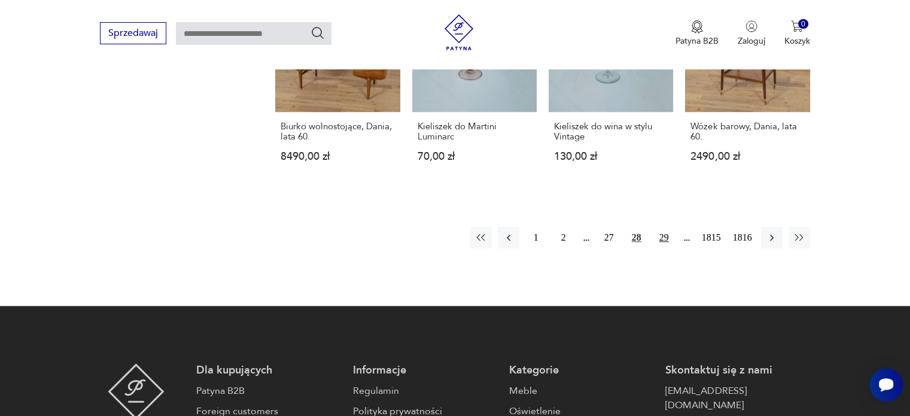
click at [661, 227] on button "29" at bounding box center [664, 238] width 22 height 22
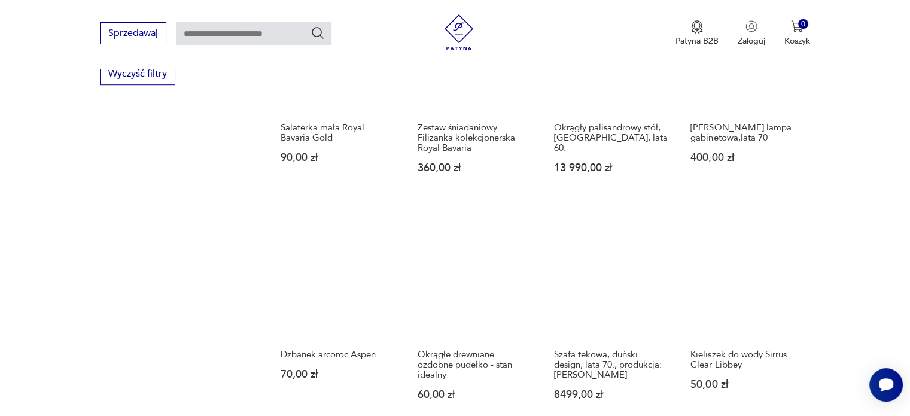
scroll to position [1152, 0]
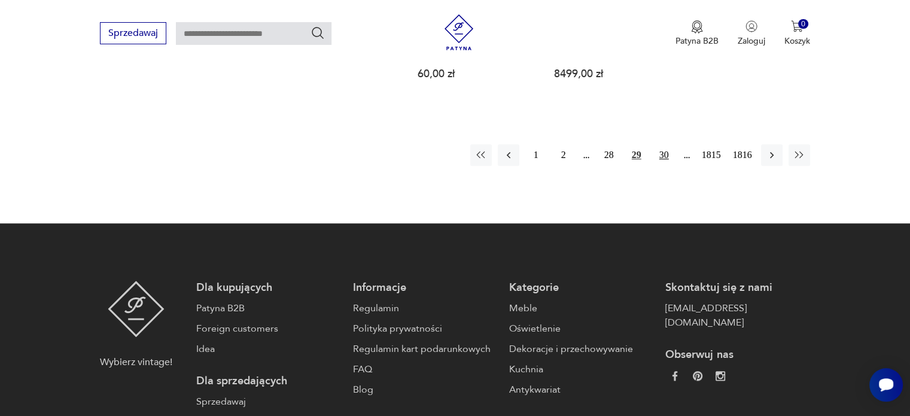
click at [661, 153] on button "30" at bounding box center [664, 155] width 22 height 22
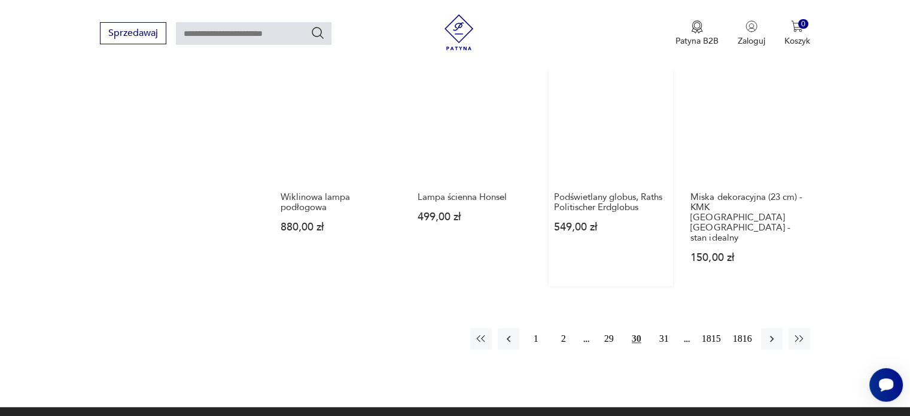
scroll to position [999, 0]
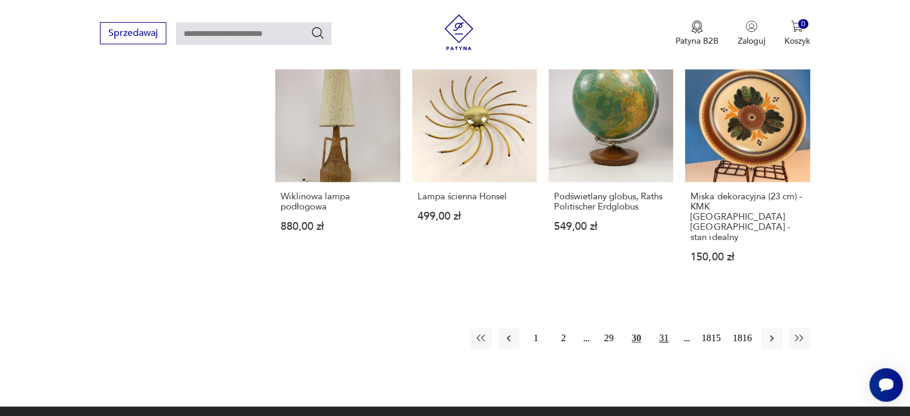
click at [663, 327] on button "31" at bounding box center [664, 338] width 22 height 22
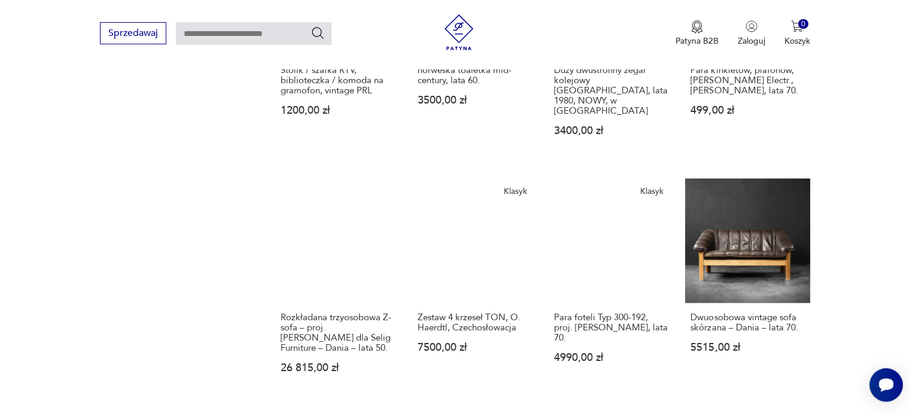
scroll to position [1100, 0]
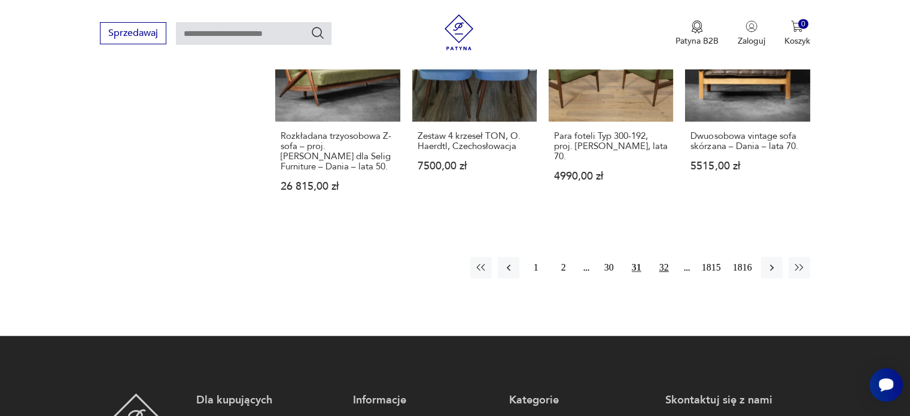
click at [662, 257] on button "32" at bounding box center [664, 268] width 22 height 22
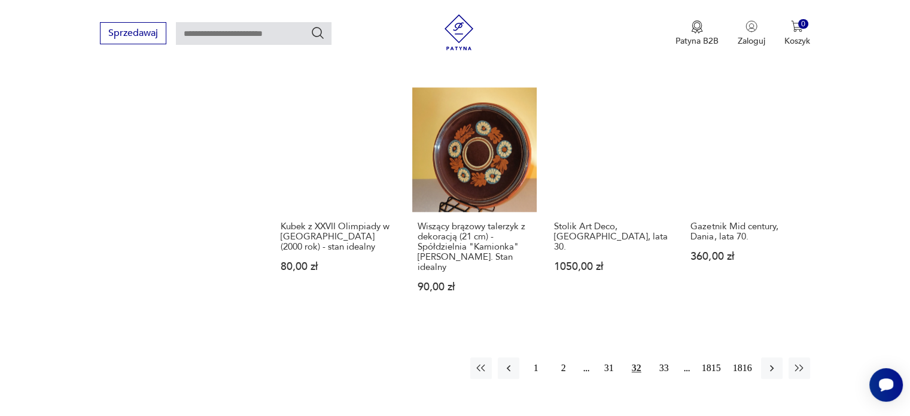
scroll to position [1060, 0]
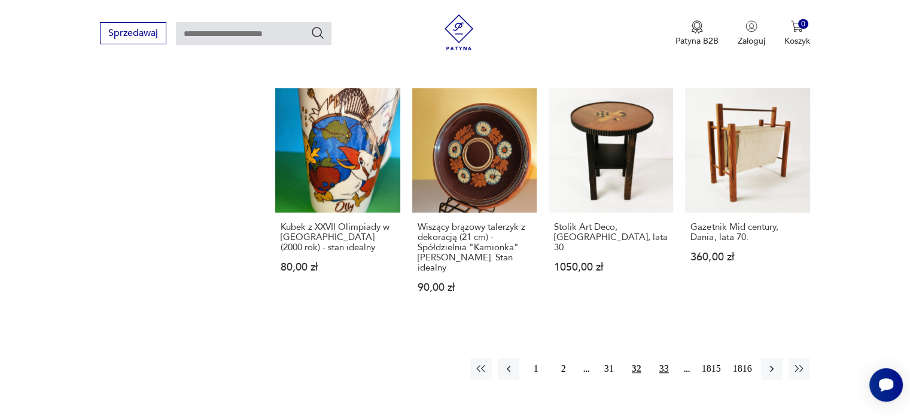
click at [658, 358] on button "33" at bounding box center [664, 369] width 22 height 22
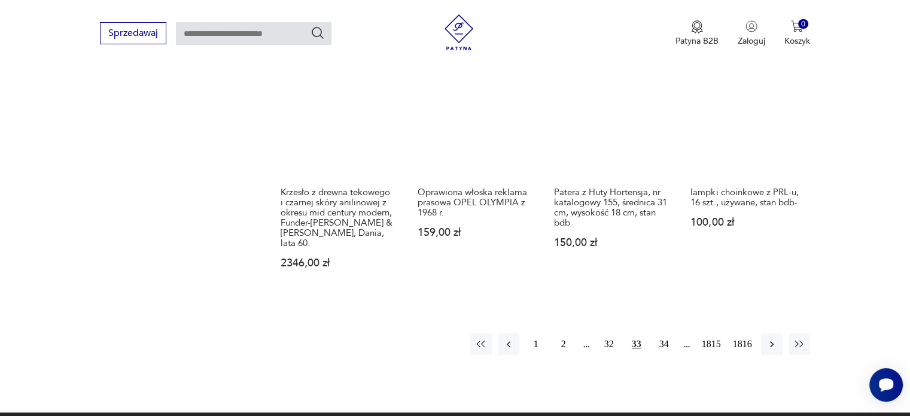
scroll to position [1054, 0]
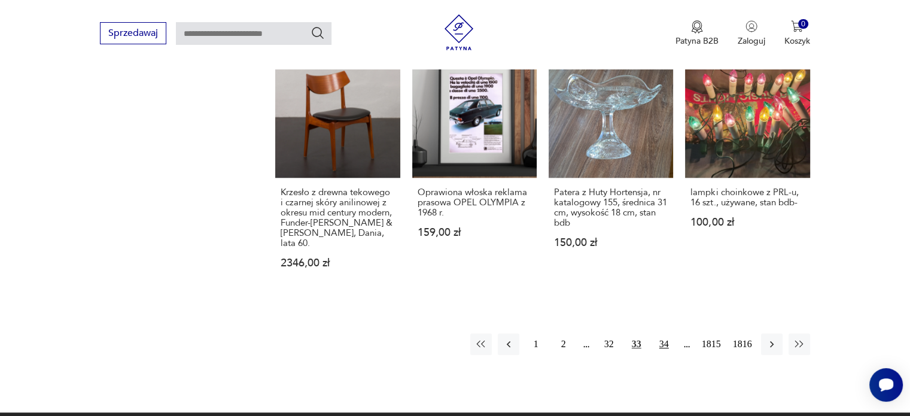
click at [664, 333] on button "34" at bounding box center [664, 344] width 22 height 22
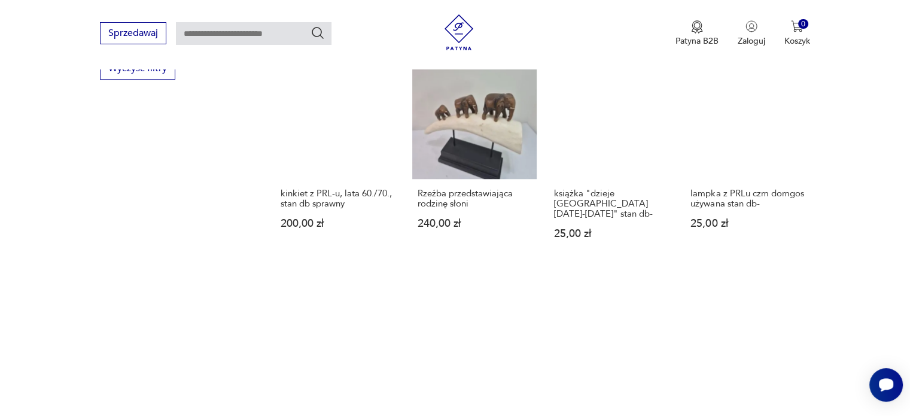
scroll to position [1024, 0]
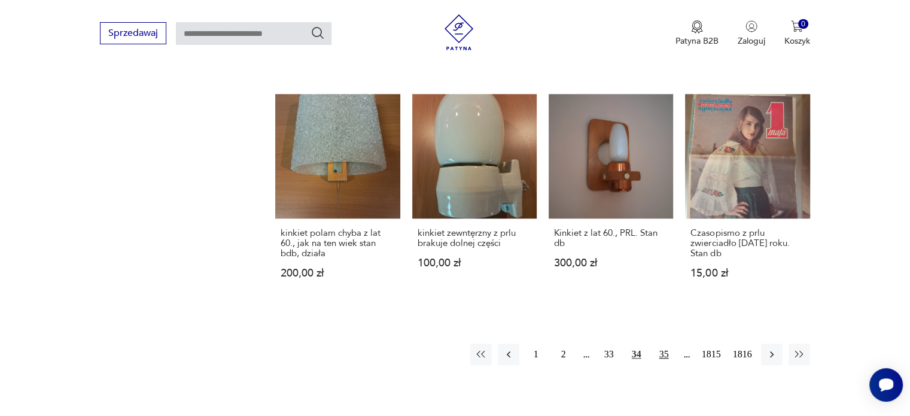
click at [665, 343] on button "35" at bounding box center [664, 354] width 22 height 22
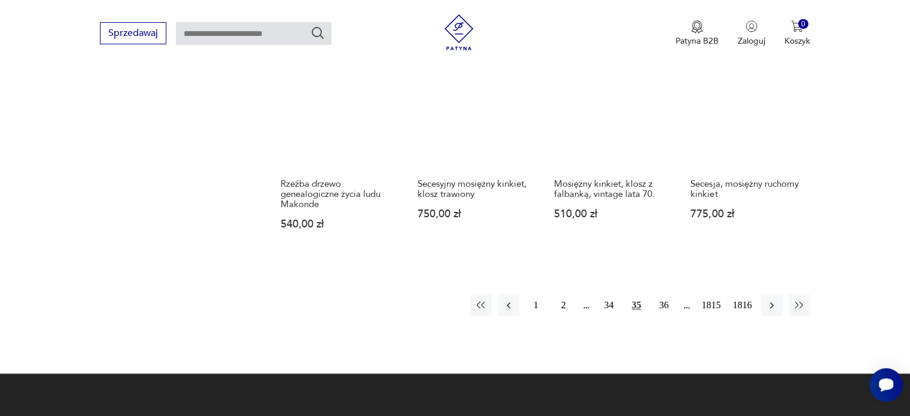
scroll to position [1033, 0]
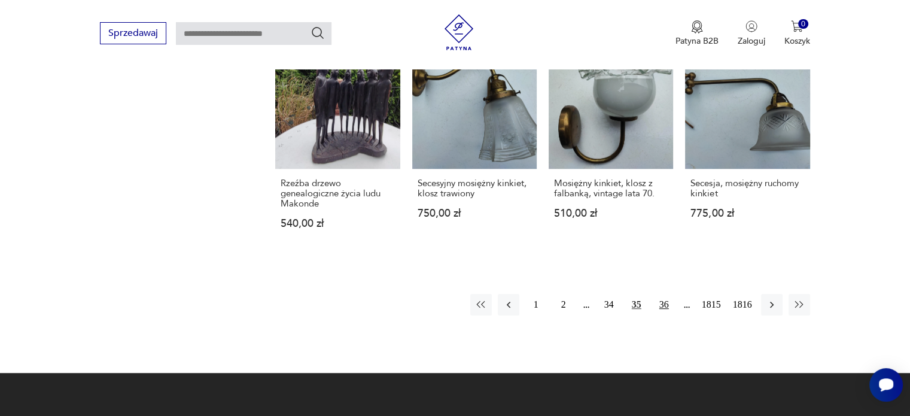
click at [660, 294] on button "36" at bounding box center [664, 305] width 22 height 22
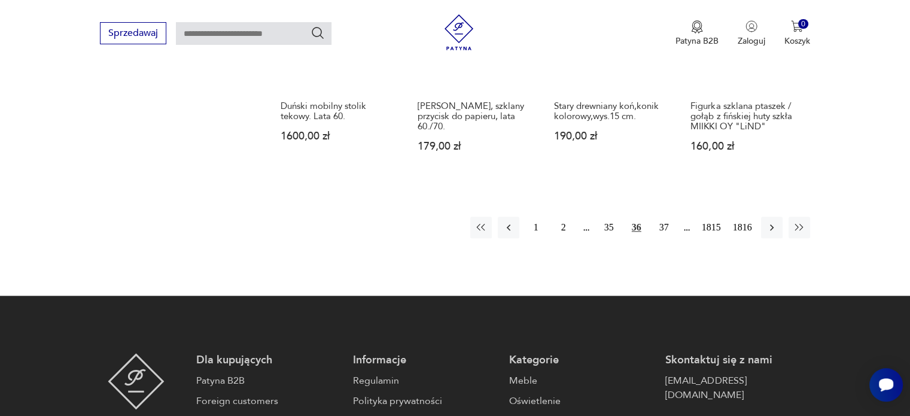
scroll to position [1104, 0]
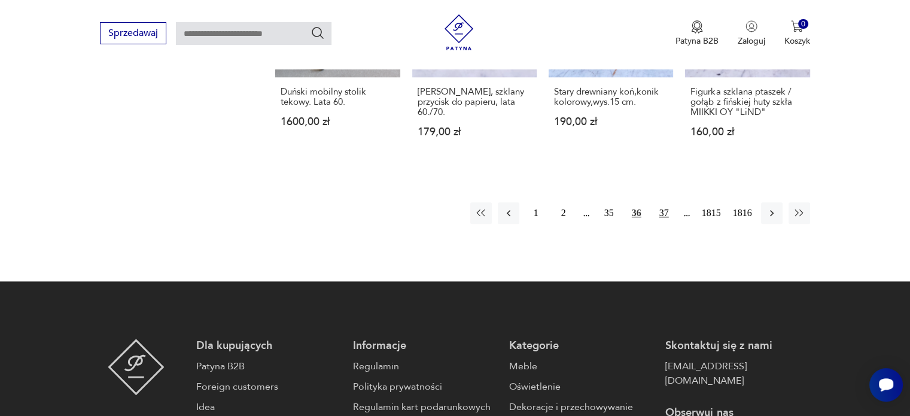
click at [657, 217] on button "37" at bounding box center [664, 213] width 22 height 22
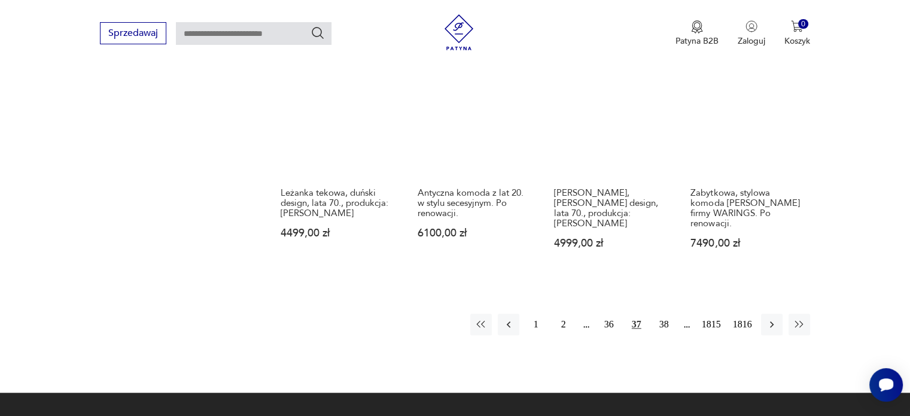
scroll to position [1035, 0]
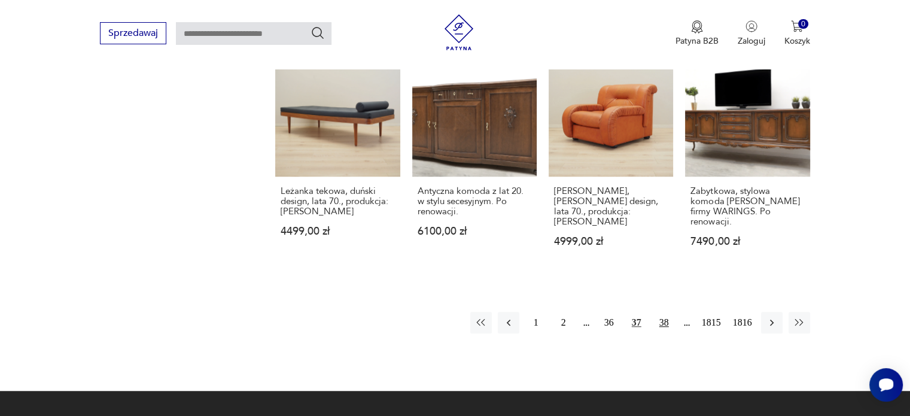
click at [665, 312] on button "38" at bounding box center [664, 323] width 22 height 22
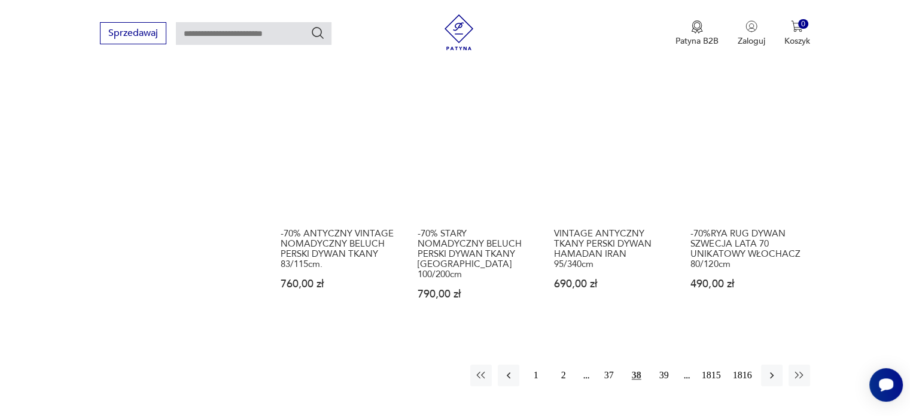
scroll to position [1013, 0]
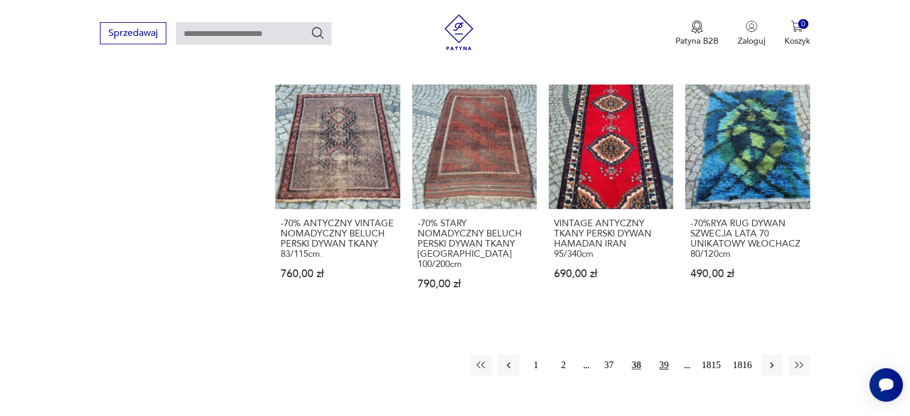
click at [671, 354] on button "39" at bounding box center [664, 365] width 22 height 22
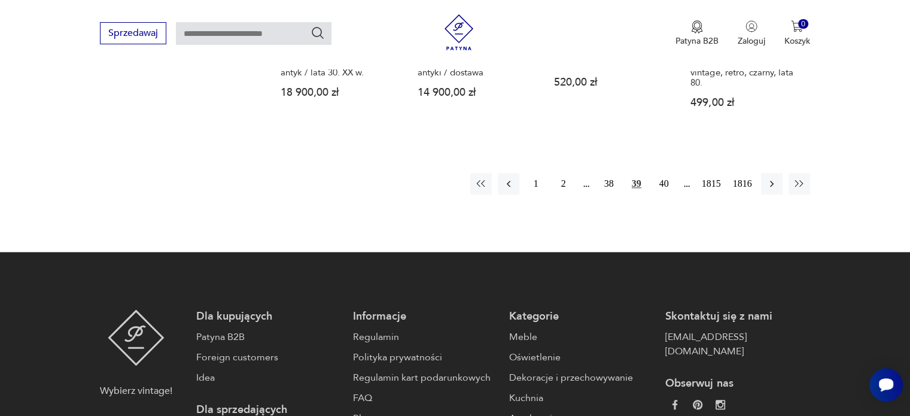
scroll to position [1198, 0]
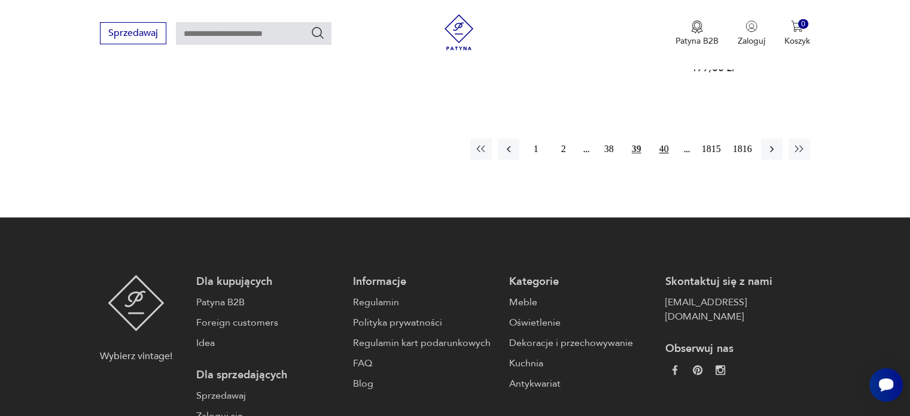
click at [668, 138] on button "40" at bounding box center [664, 149] width 22 height 22
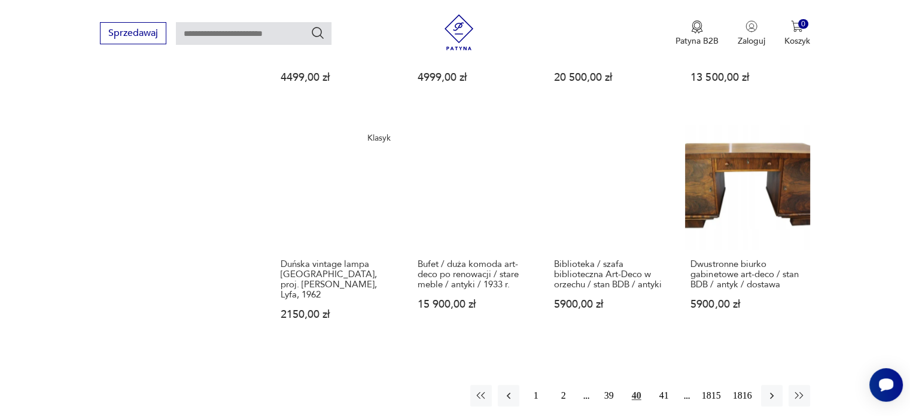
scroll to position [962, 0]
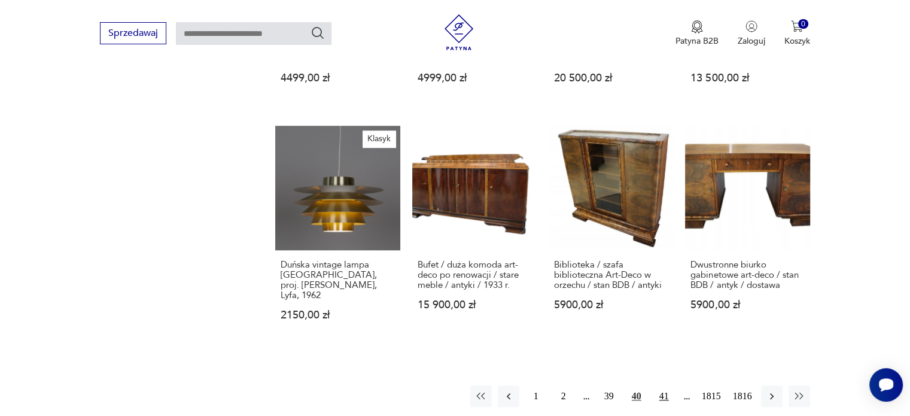
click at [671, 385] on button "41" at bounding box center [664, 396] width 22 height 22
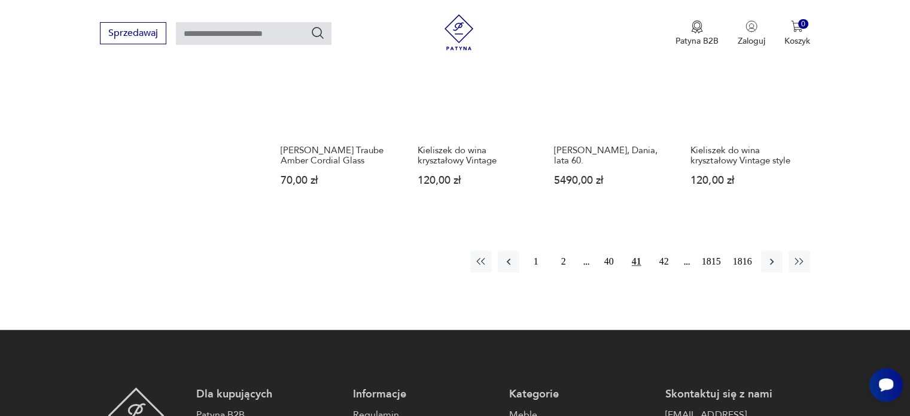
scroll to position [1057, 0]
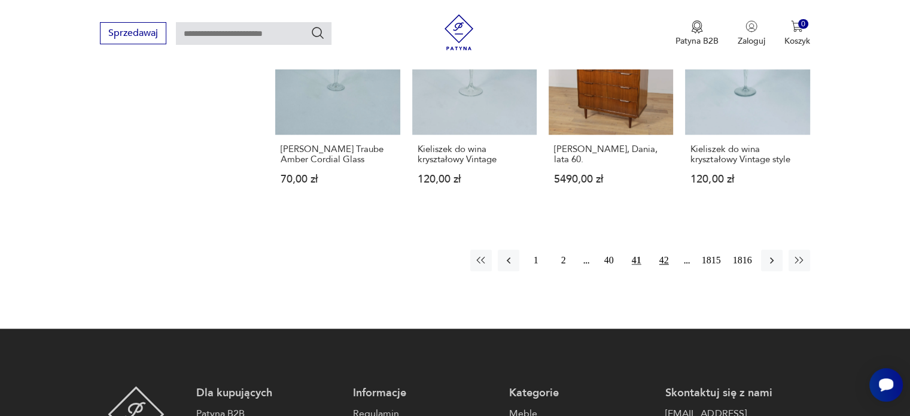
click at [668, 250] on button "42" at bounding box center [664, 261] width 22 height 22
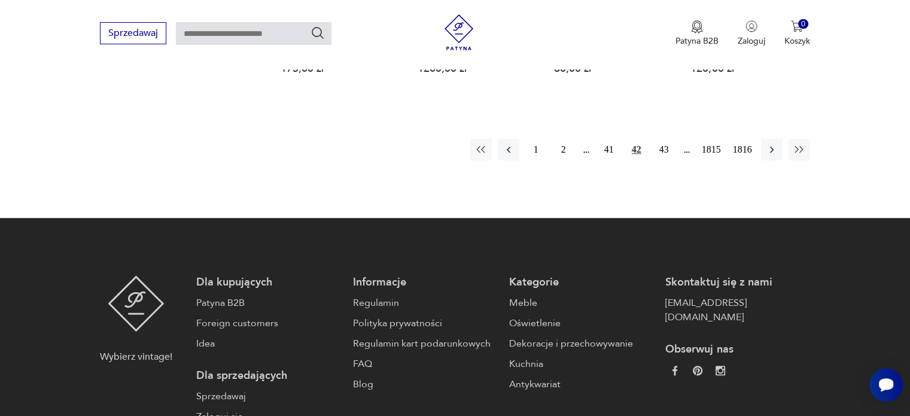
scroll to position [1158, 0]
click at [659, 141] on button "43" at bounding box center [664, 149] width 22 height 22
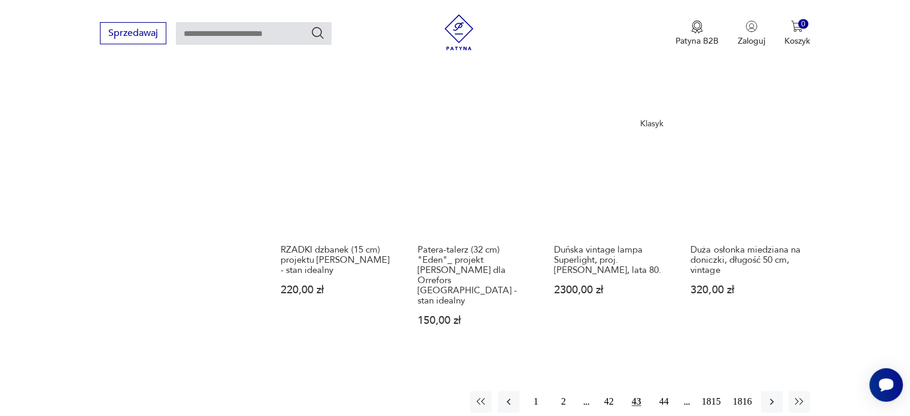
scroll to position [994, 0]
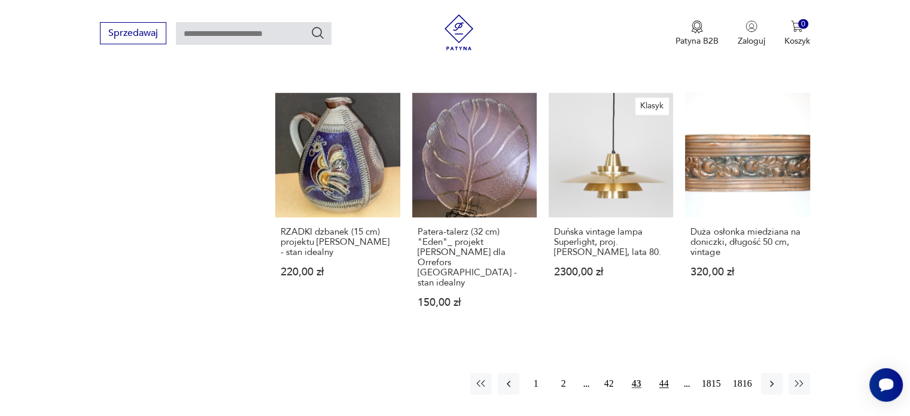
click at [664, 373] on button "44" at bounding box center [664, 384] width 22 height 22
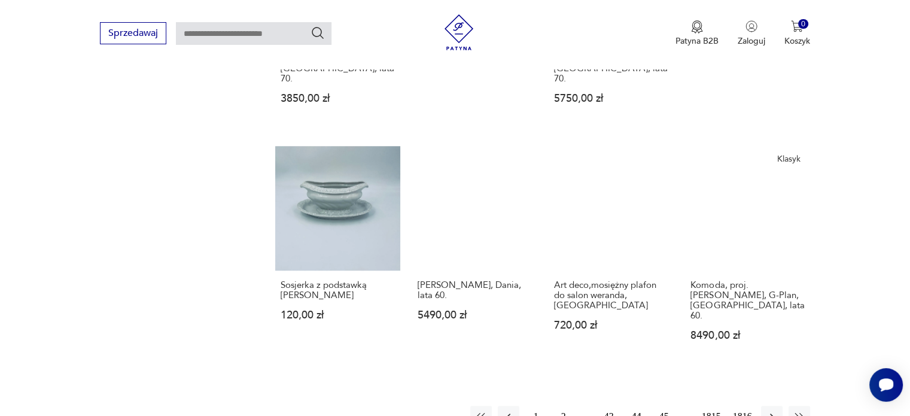
scroll to position [968, 0]
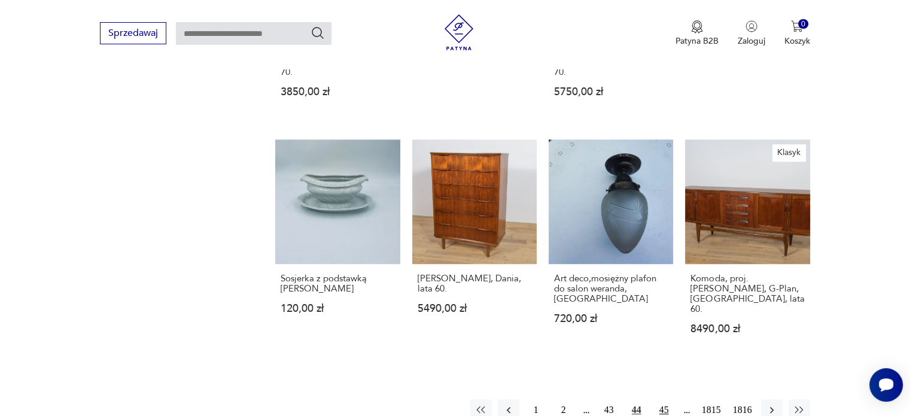
click at [666, 399] on button "45" at bounding box center [664, 410] width 22 height 22
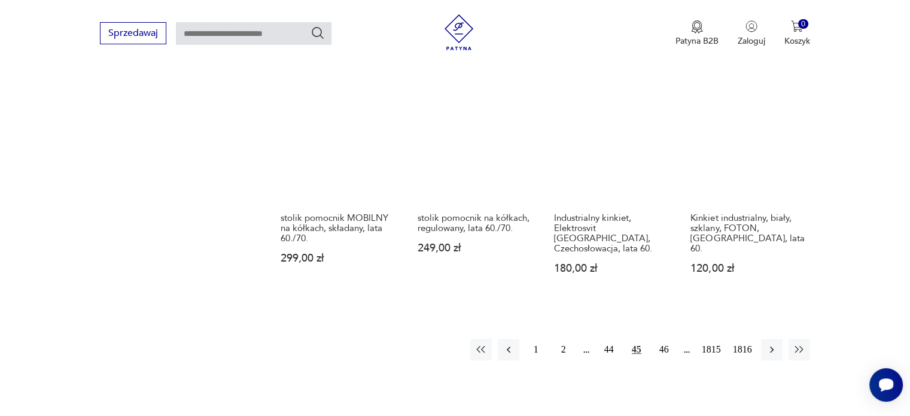
scroll to position [1071, 0]
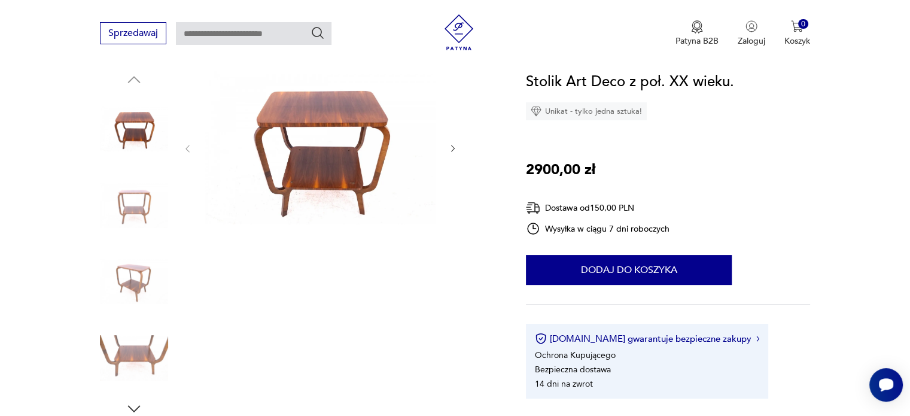
click at [132, 209] on img at bounding box center [134, 205] width 68 height 68
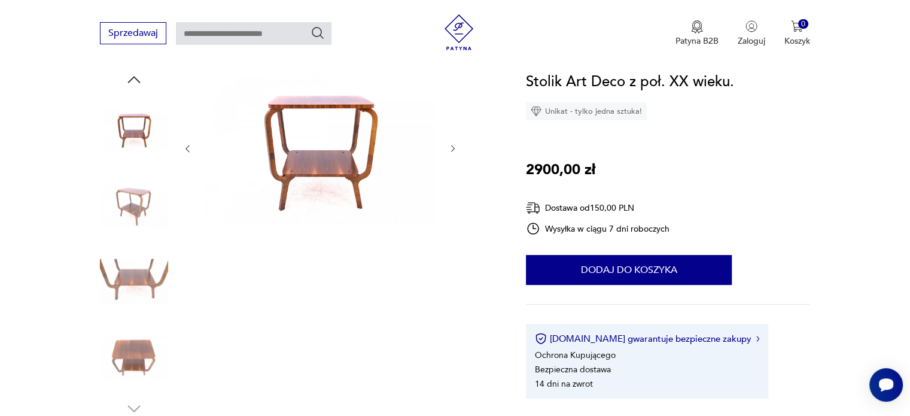
click at [132, 209] on img at bounding box center [134, 205] width 68 height 68
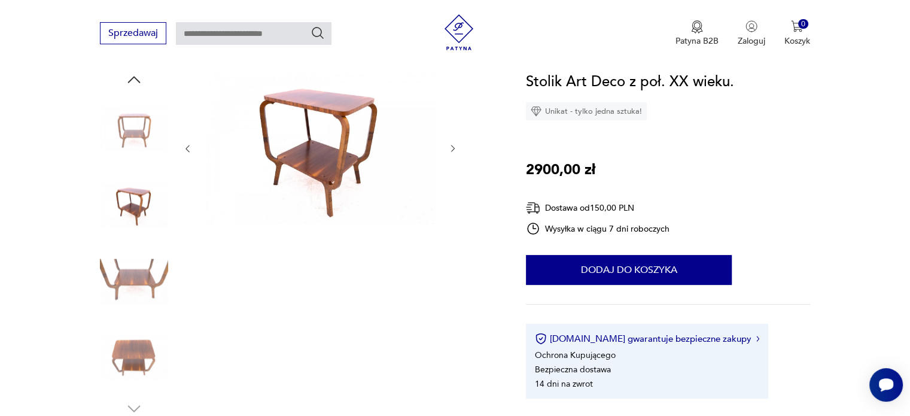
click at [132, 209] on img at bounding box center [134, 205] width 68 height 68
click at [138, 263] on img at bounding box center [134, 281] width 68 height 68
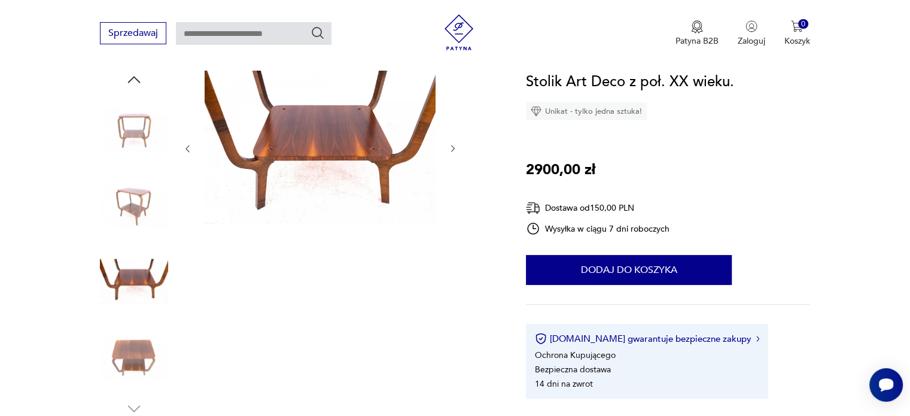
click at [122, 347] on img at bounding box center [134, 358] width 68 height 68
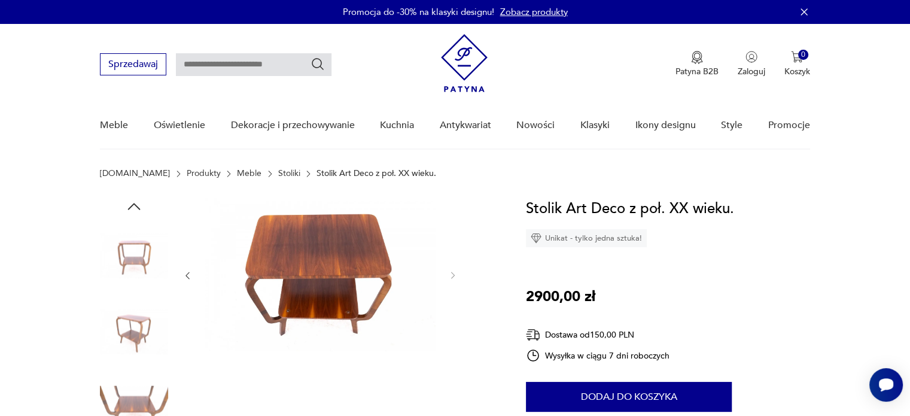
drag, startPoint x: 249, startPoint y: 272, endPoint x: 138, endPoint y: 205, distance: 129.4
click at [138, 205] on icon "button" at bounding box center [134, 206] width 18 height 18
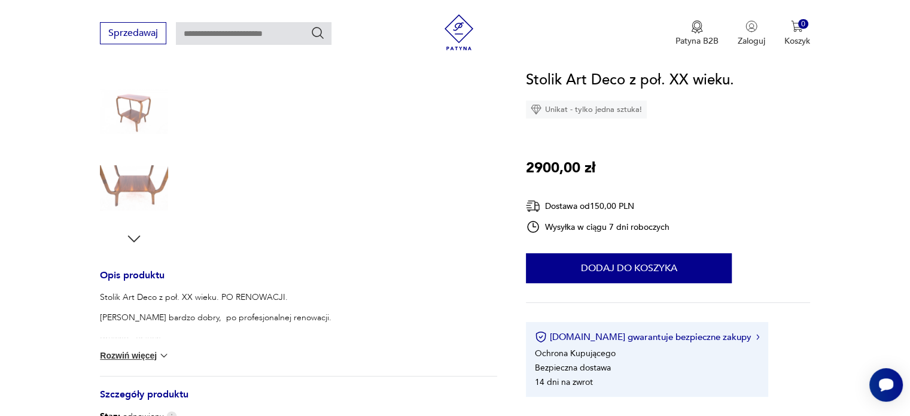
scroll to position [381, 0]
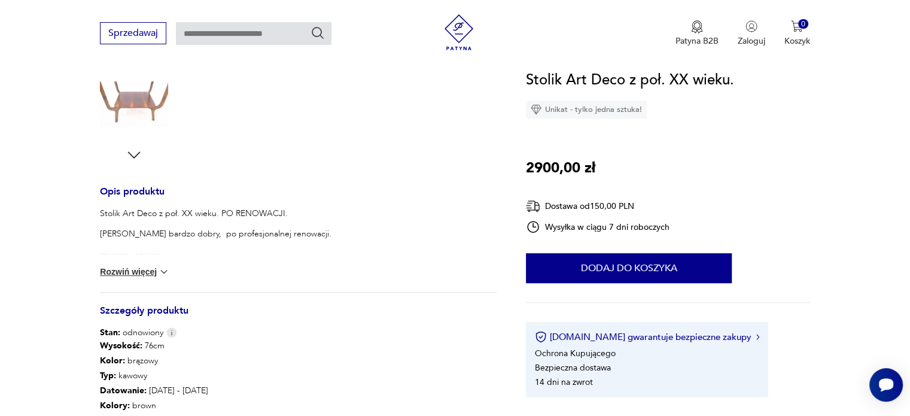
click at [122, 267] on button "Rozwiń więcej" at bounding box center [134, 272] width 69 height 12
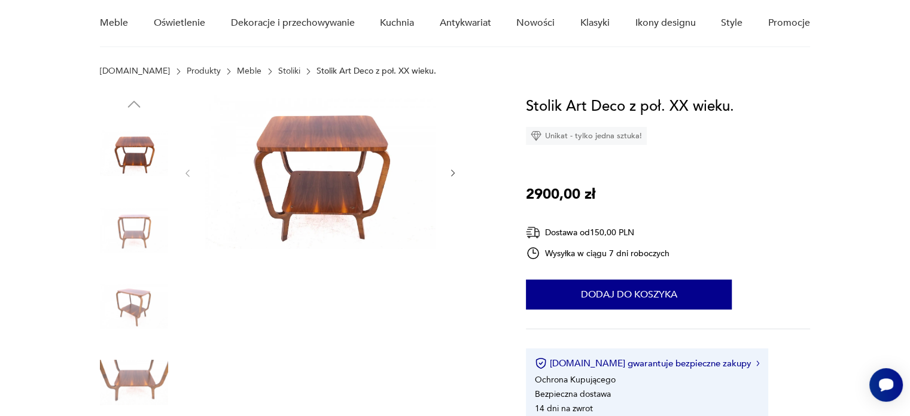
scroll to position [103, 0]
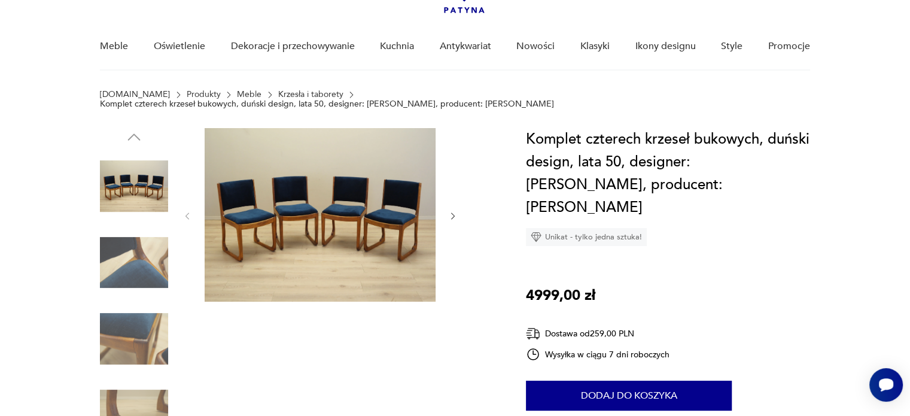
click at [147, 165] on img at bounding box center [134, 186] width 68 height 68
click at [346, 279] on img at bounding box center [320, 215] width 231 height 174
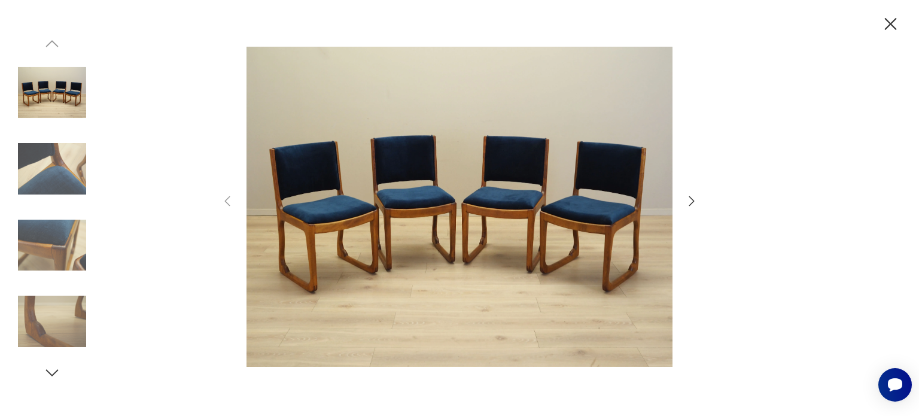
click at [693, 202] on icon "button" at bounding box center [691, 201] width 5 height 10
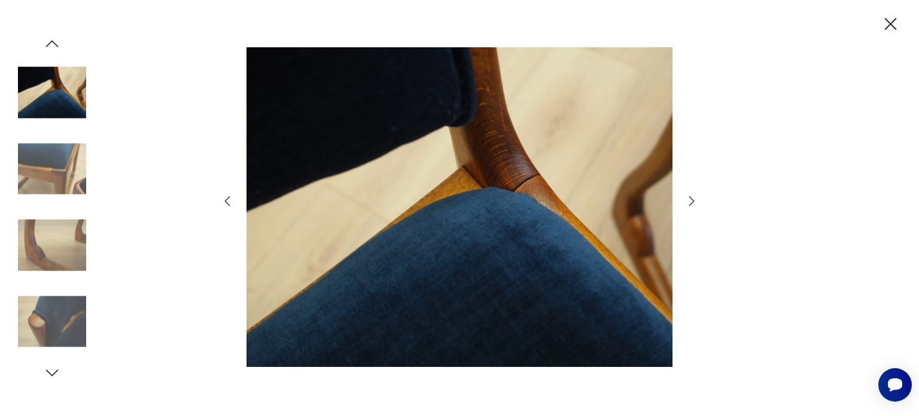
click at [693, 202] on icon "button" at bounding box center [691, 201] width 5 height 10
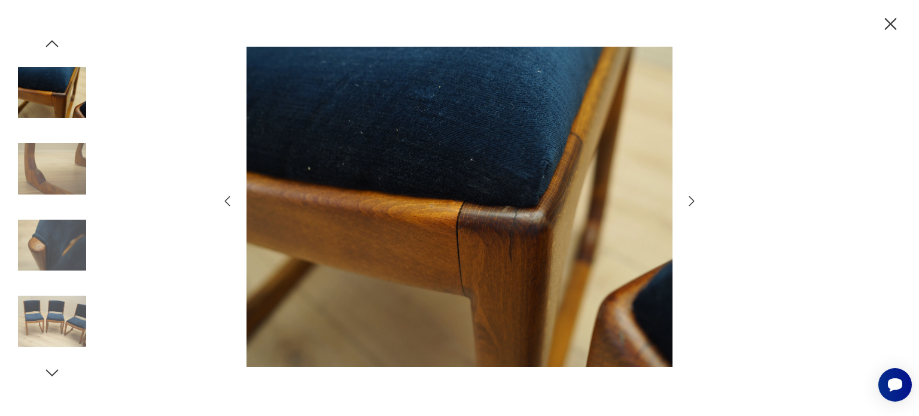
click at [693, 202] on icon "button" at bounding box center [691, 201] width 5 height 10
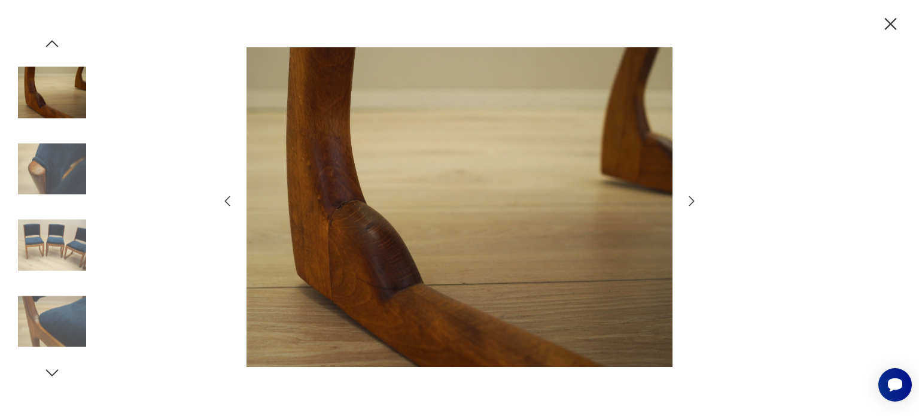
click at [693, 202] on icon "button" at bounding box center [691, 201] width 5 height 10
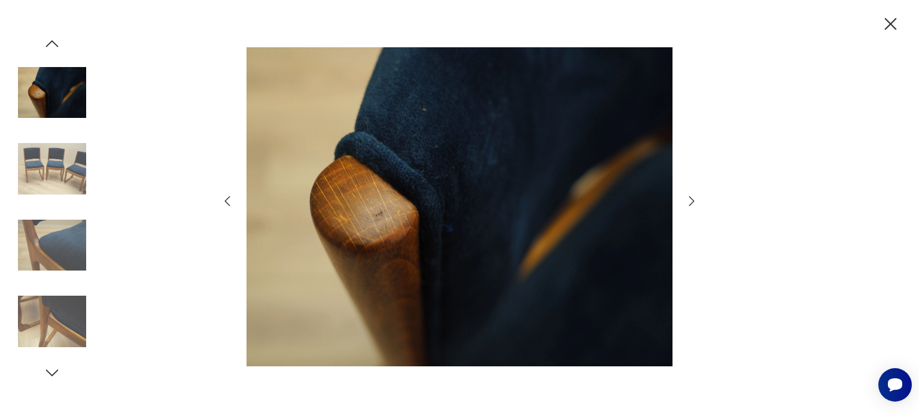
click at [693, 202] on icon "button" at bounding box center [691, 201] width 5 height 10
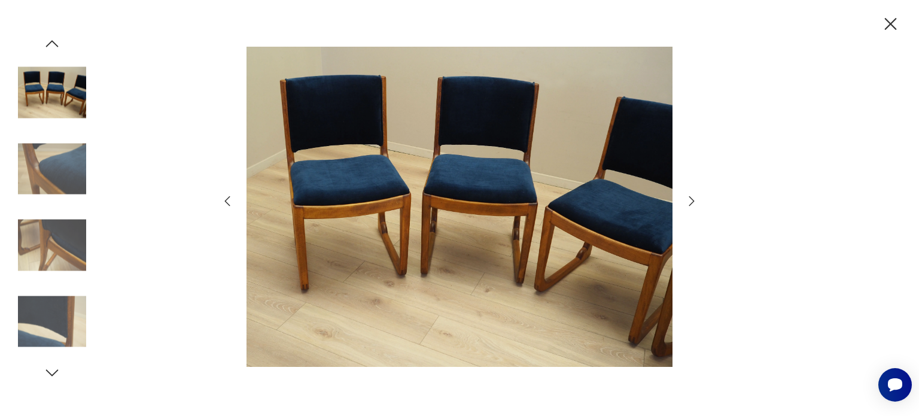
click at [693, 202] on icon "button" at bounding box center [691, 201] width 5 height 10
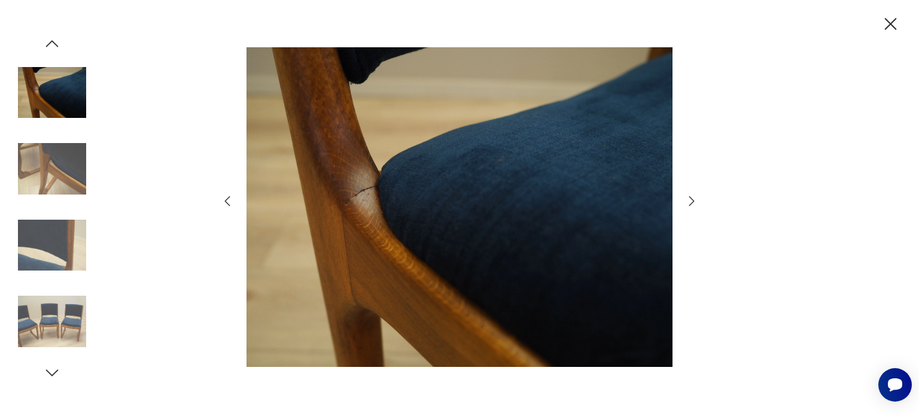
click at [693, 202] on icon "button" at bounding box center [691, 201] width 5 height 10
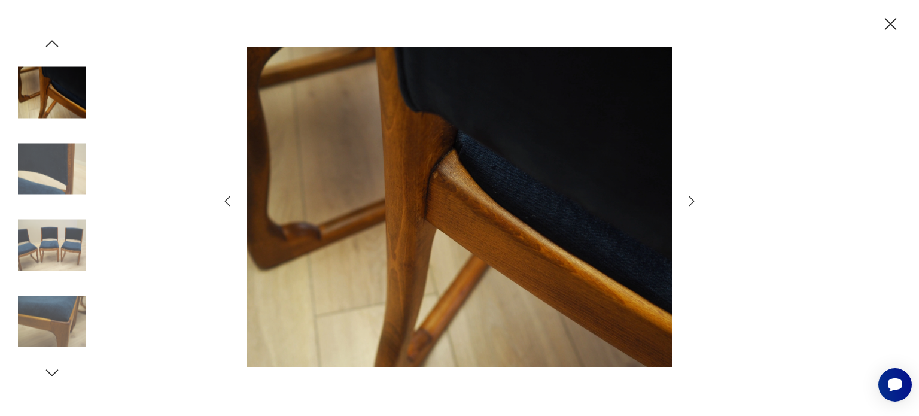
click at [693, 202] on icon "button" at bounding box center [691, 201] width 5 height 10
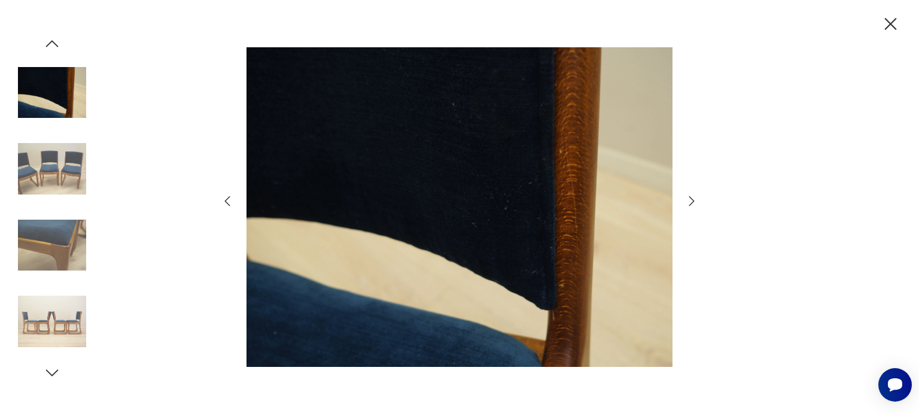
click at [693, 202] on icon "button" at bounding box center [691, 201] width 5 height 10
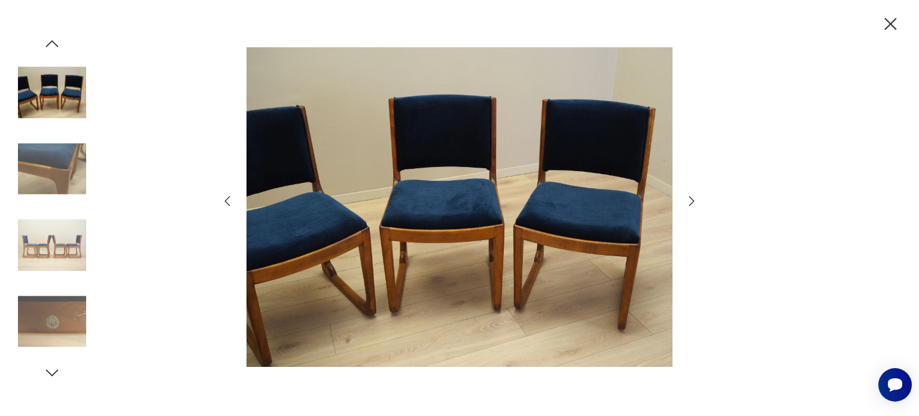
click at [693, 202] on icon "button" at bounding box center [691, 201] width 5 height 10
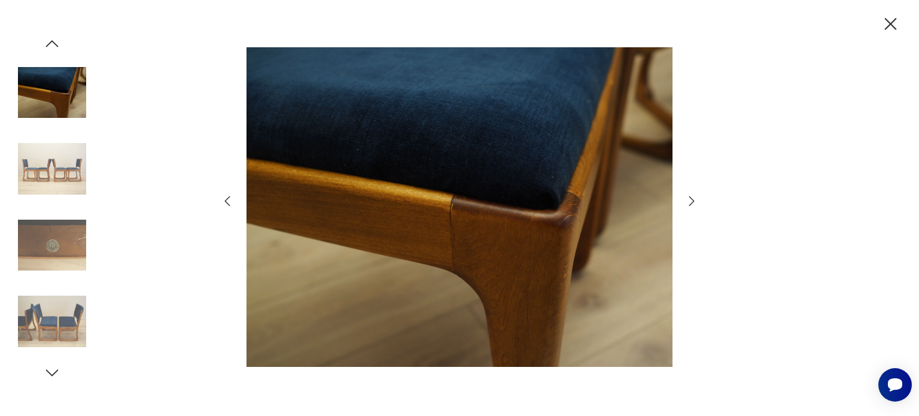
click at [693, 202] on icon "button" at bounding box center [691, 201] width 5 height 10
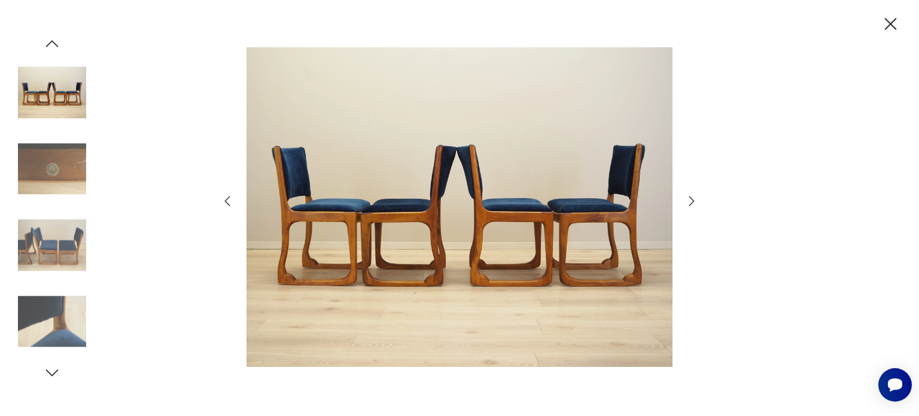
click at [693, 202] on icon "button" at bounding box center [691, 201] width 5 height 10
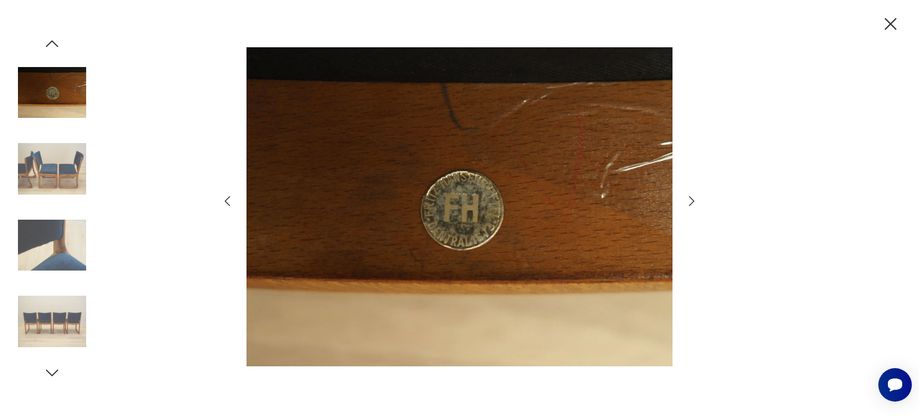
click at [693, 202] on icon "button" at bounding box center [691, 201] width 5 height 10
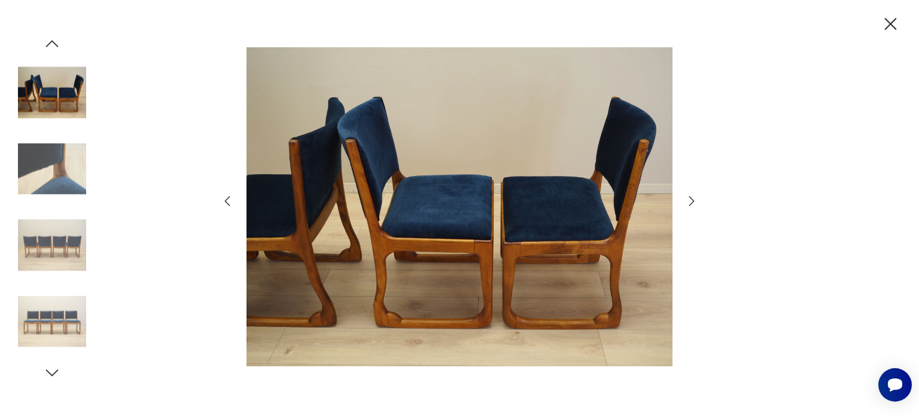
click at [886, 21] on icon "button" at bounding box center [890, 24] width 21 height 21
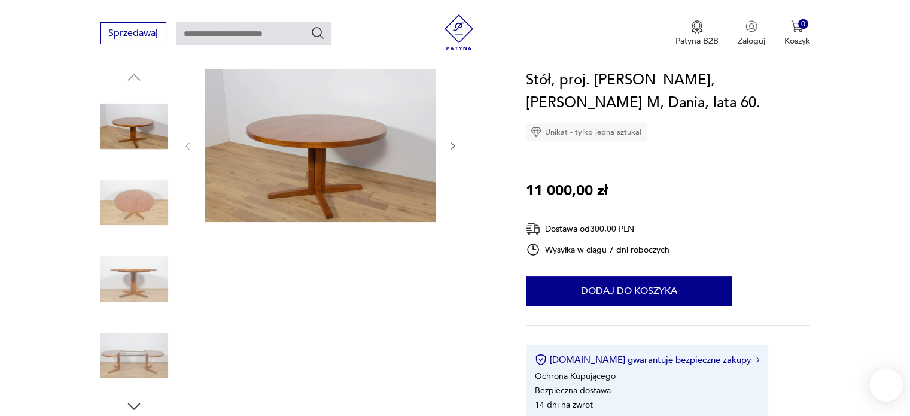
click at [135, 205] on img at bounding box center [134, 203] width 68 height 68
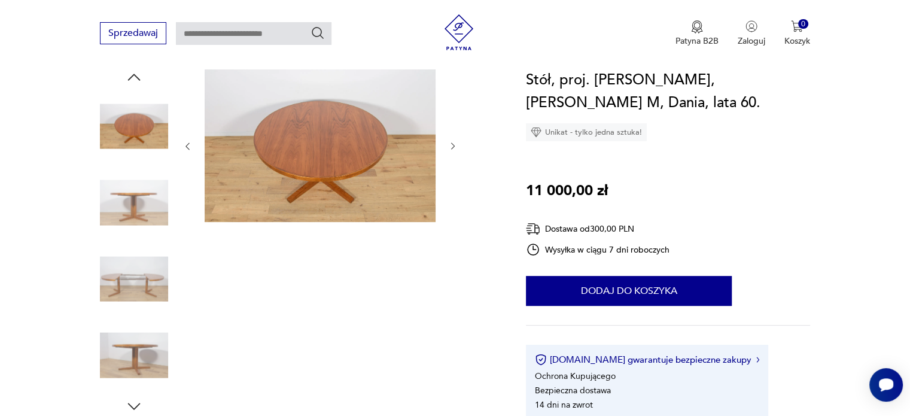
click at [135, 205] on img at bounding box center [134, 203] width 68 height 68
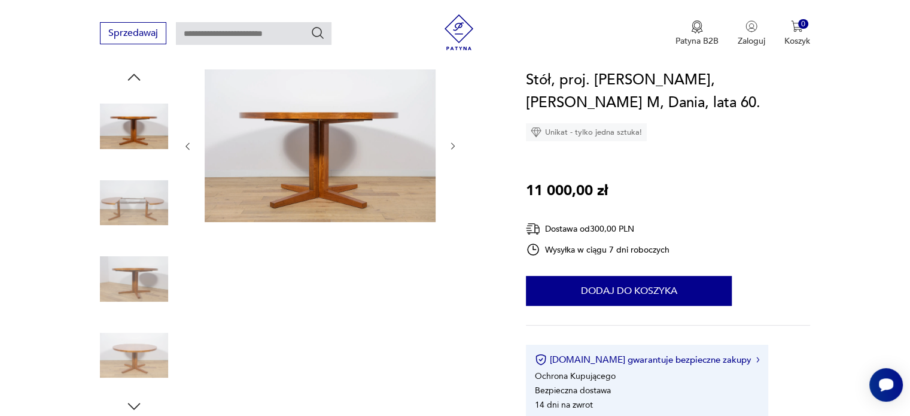
click at [135, 205] on img at bounding box center [134, 203] width 68 height 68
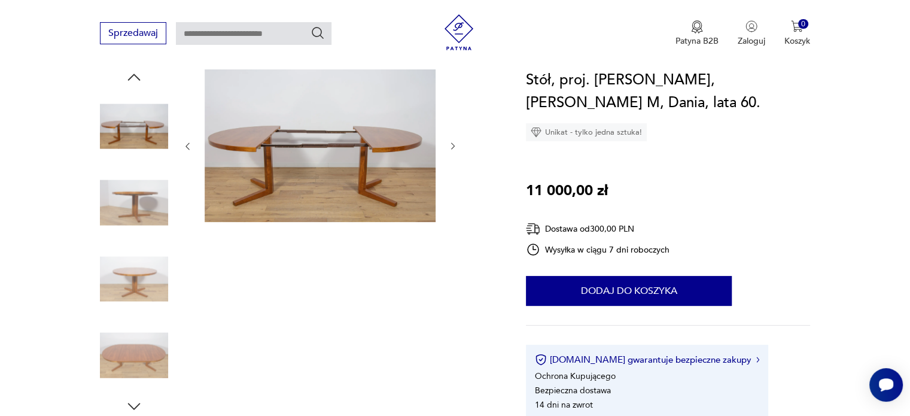
click at [135, 205] on img at bounding box center [134, 203] width 68 height 68
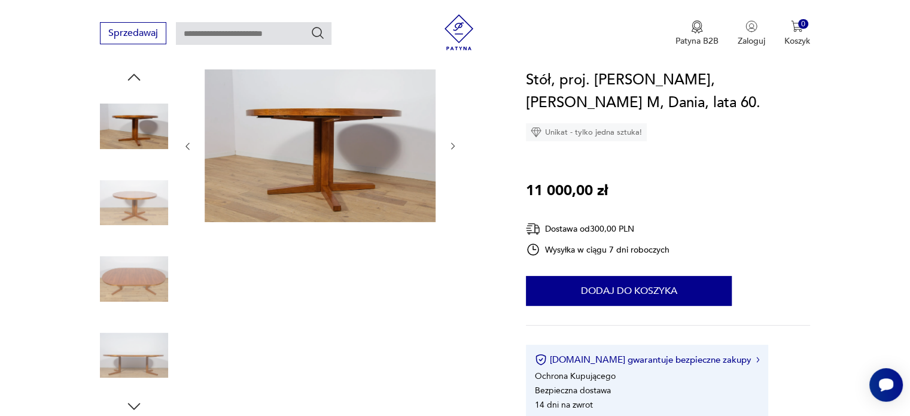
click at [135, 205] on img at bounding box center [134, 203] width 68 height 68
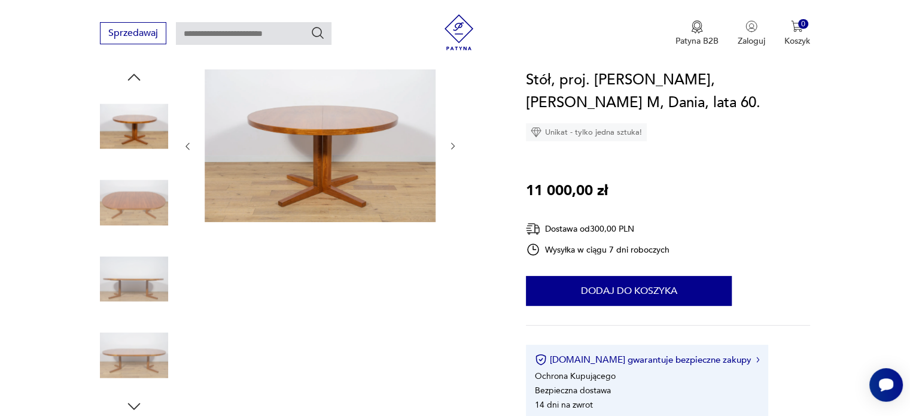
click at [135, 205] on img at bounding box center [134, 203] width 68 height 68
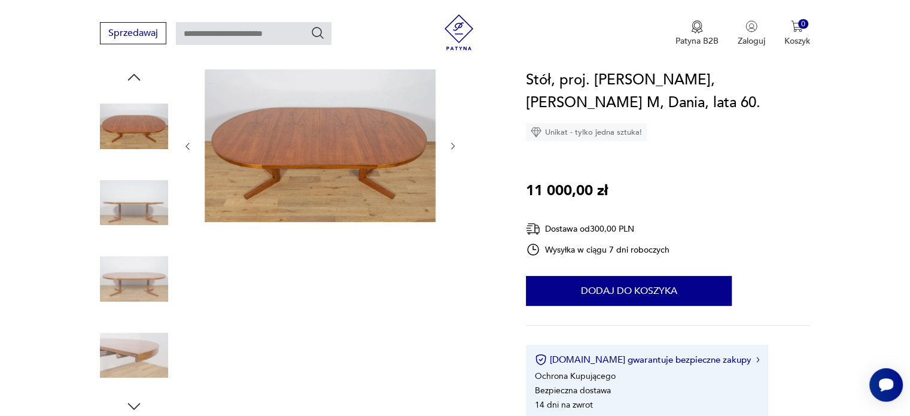
click at [135, 205] on img at bounding box center [134, 203] width 68 height 68
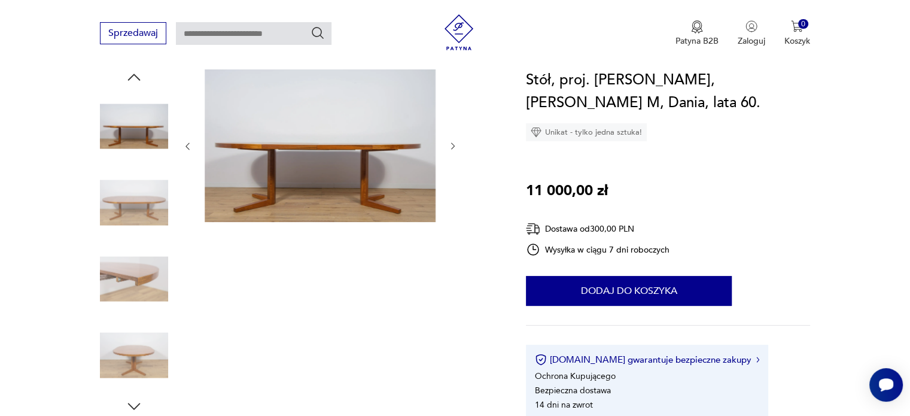
click at [135, 205] on img at bounding box center [134, 203] width 68 height 68
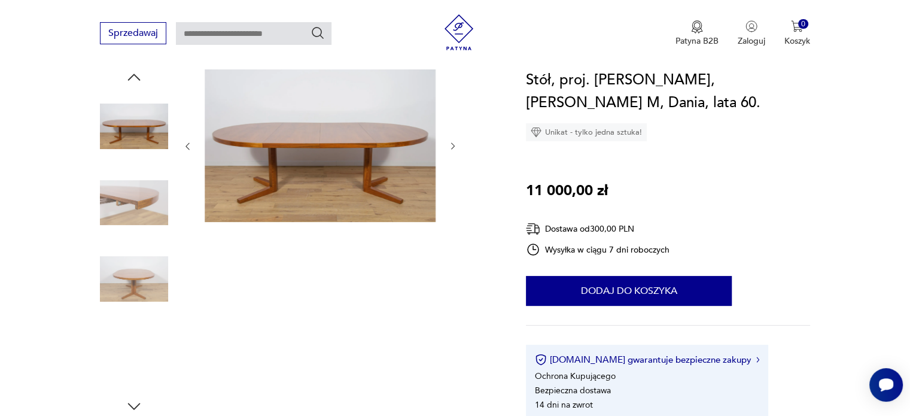
click at [135, 205] on img at bounding box center [134, 203] width 68 height 68
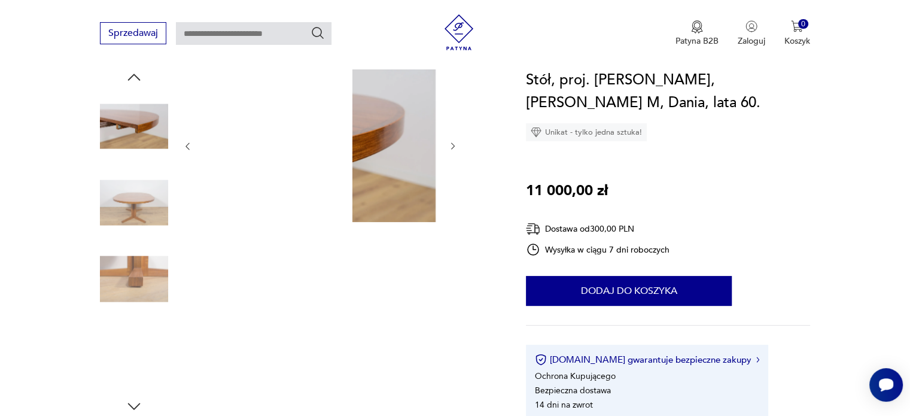
click at [135, 205] on img at bounding box center [134, 203] width 68 height 68
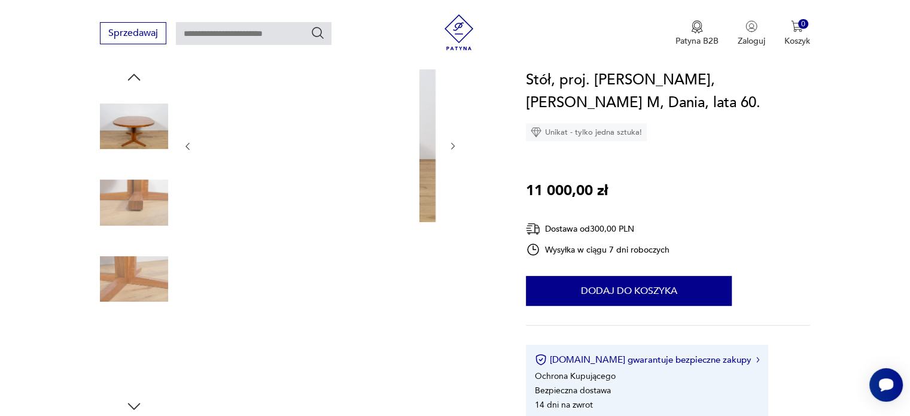
click at [135, 205] on img at bounding box center [134, 203] width 68 height 68
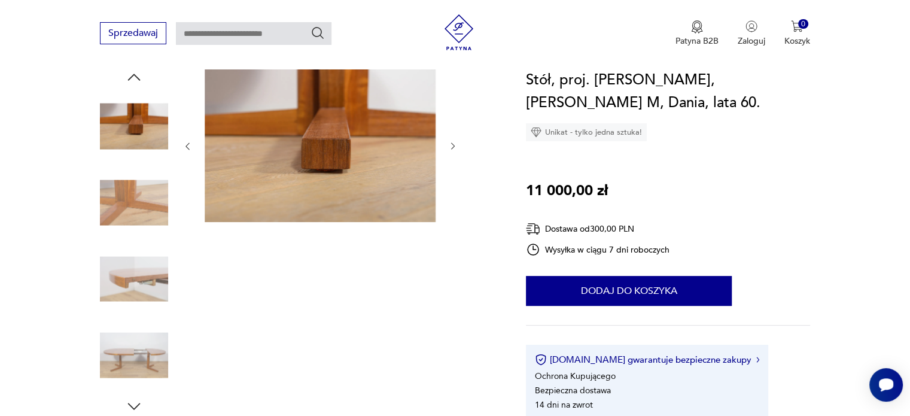
click at [135, 205] on img at bounding box center [134, 203] width 68 height 68
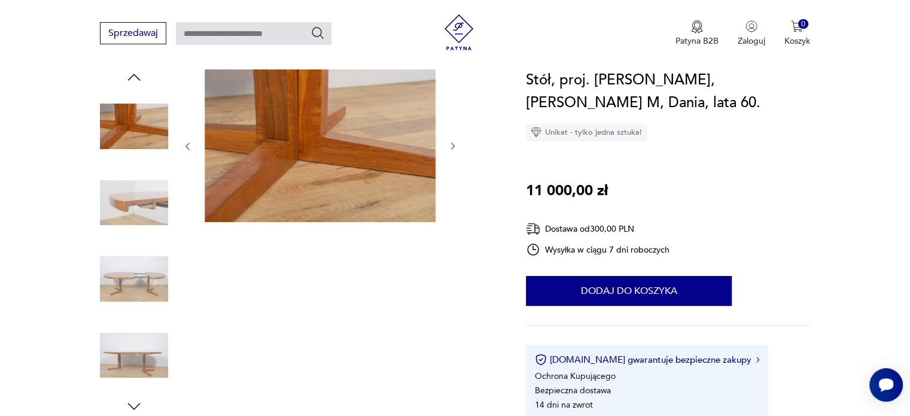
click at [135, 205] on img at bounding box center [134, 203] width 68 height 68
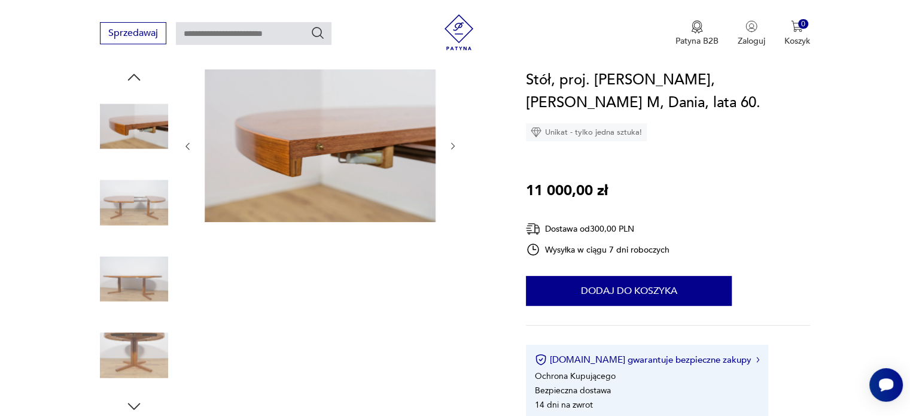
click at [135, 205] on img at bounding box center [134, 203] width 68 height 68
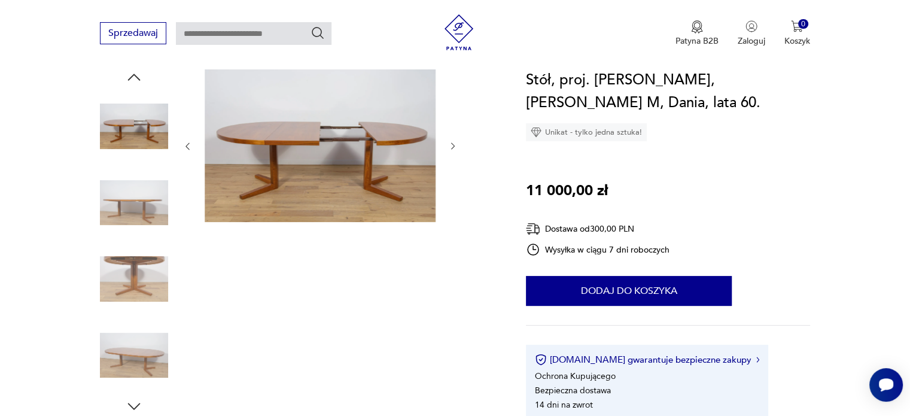
click at [135, 205] on img at bounding box center [134, 203] width 68 height 68
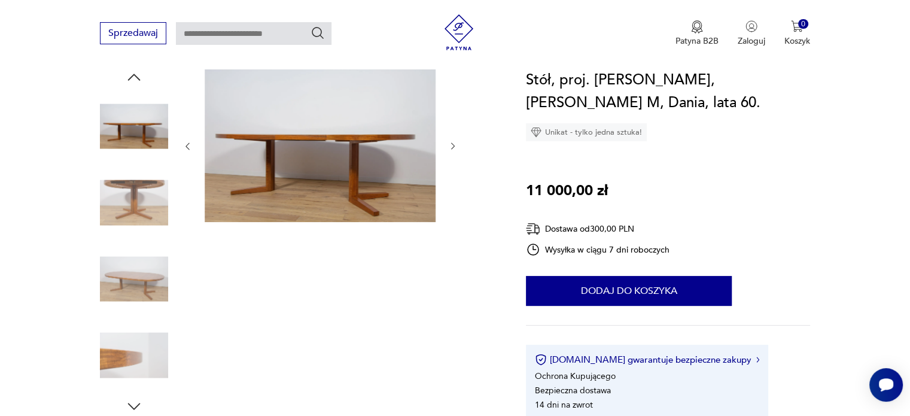
click at [135, 205] on img at bounding box center [134, 203] width 68 height 68
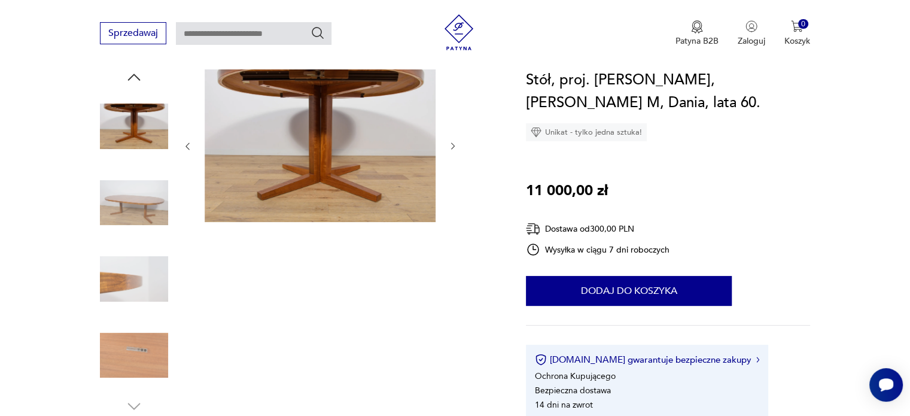
click at [135, 204] on img at bounding box center [134, 203] width 68 height 68
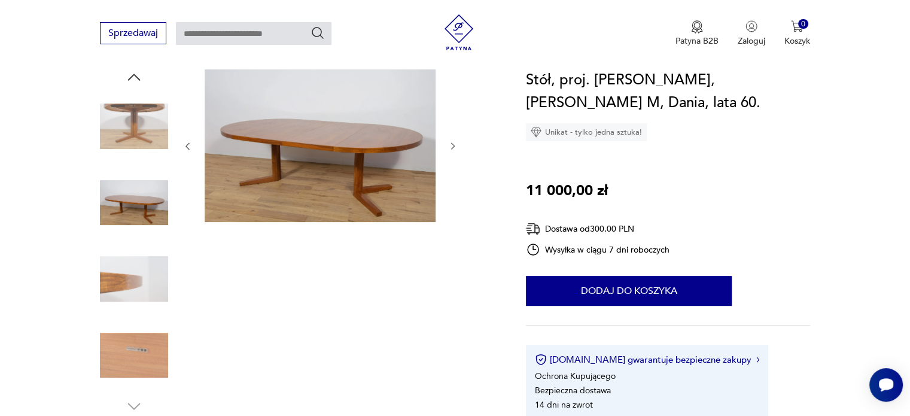
click at [135, 204] on img at bounding box center [134, 203] width 68 height 68
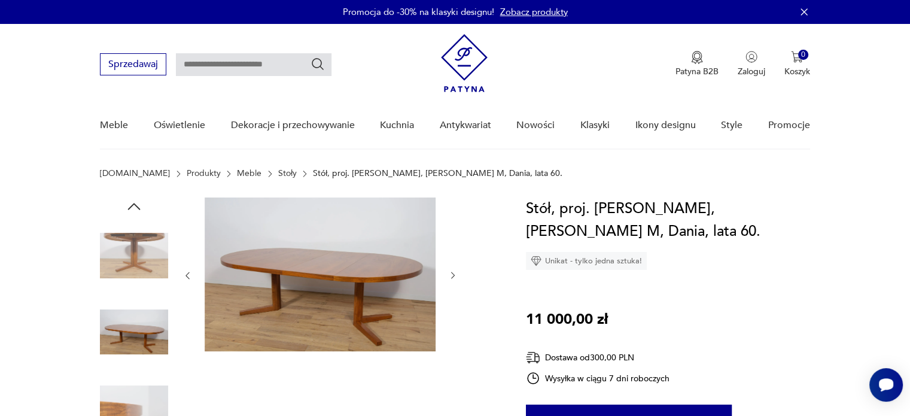
click at [135, 204] on icon "button" at bounding box center [134, 206] width 13 height 7
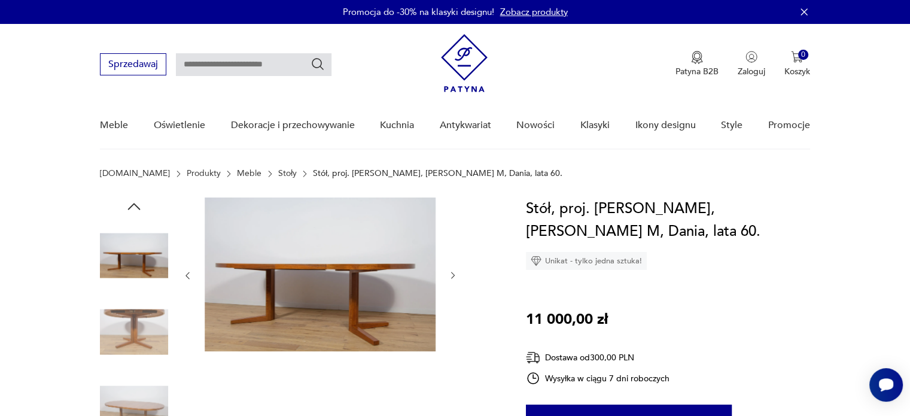
click at [135, 204] on icon "button" at bounding box center [134, 206] width 13 height 7
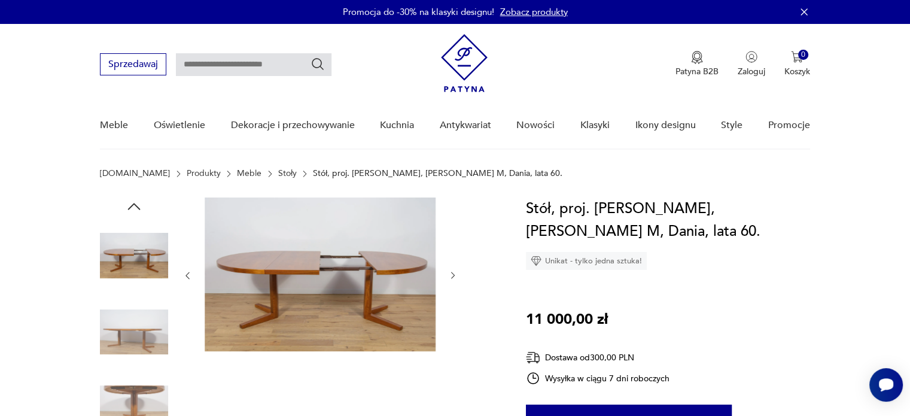
click at [135, 204] on icon "button" at bounding box center [134, 206] width 13 height 7
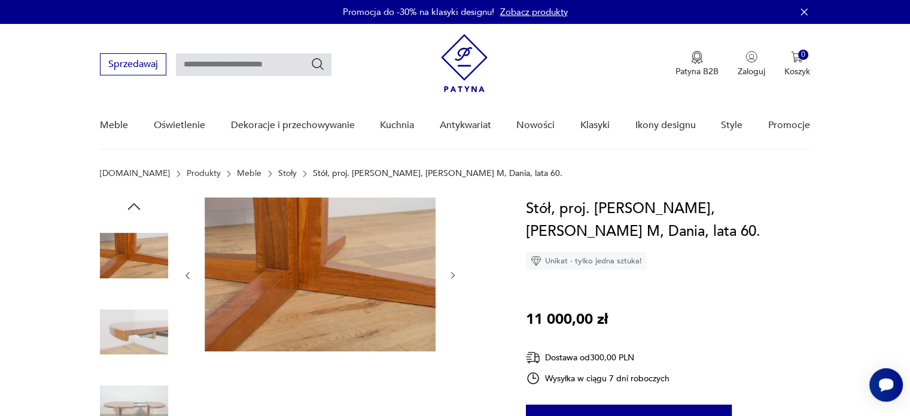
click at [135, 204] on icon "button" at bounding box center [134, 206] width 13 height 7
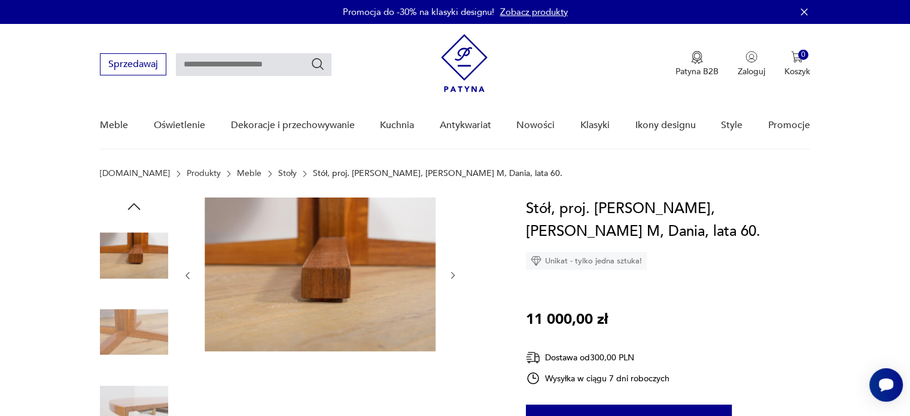
click at [135, 204] on icon "button" at bounding box center [134, 206] width 13 height 7
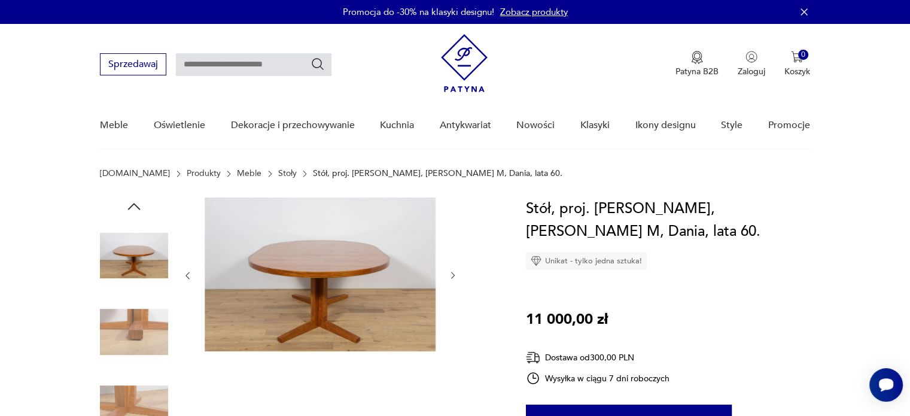
click at [133, 210] on icon "button" at bounding box center [134, 206] width 18 height 18
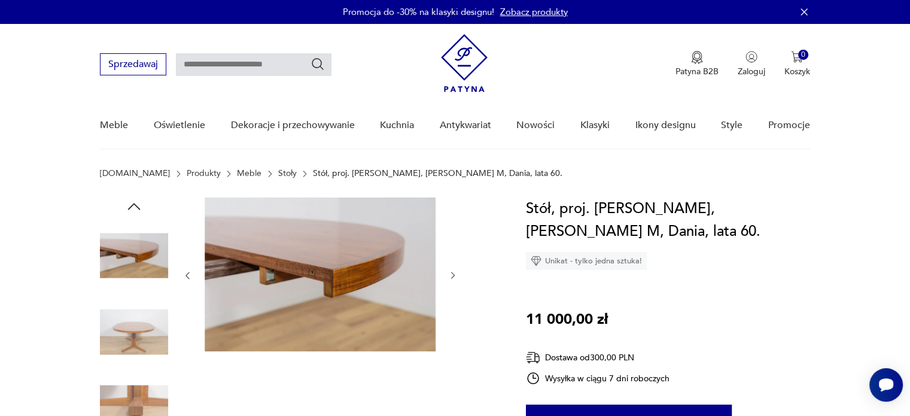
click at [133, 210] on icon "button" at bounding box center [134, 206] width 18 height 18
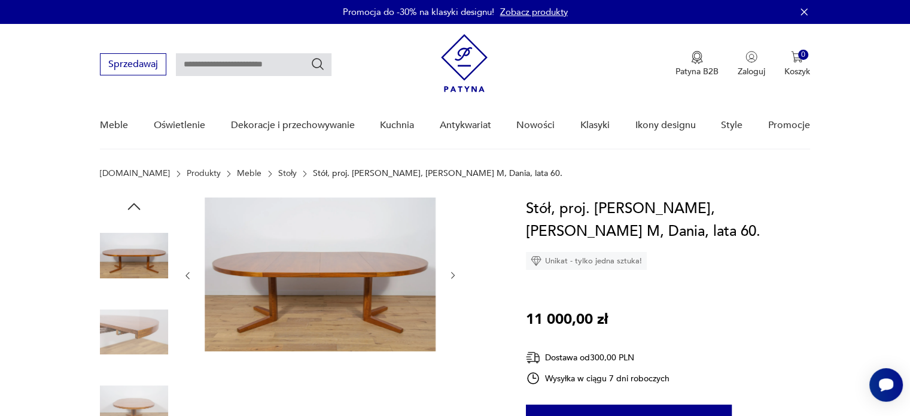
click at [133, 210] on icon "button" at bounding box center [134, 206] width 18 height 18
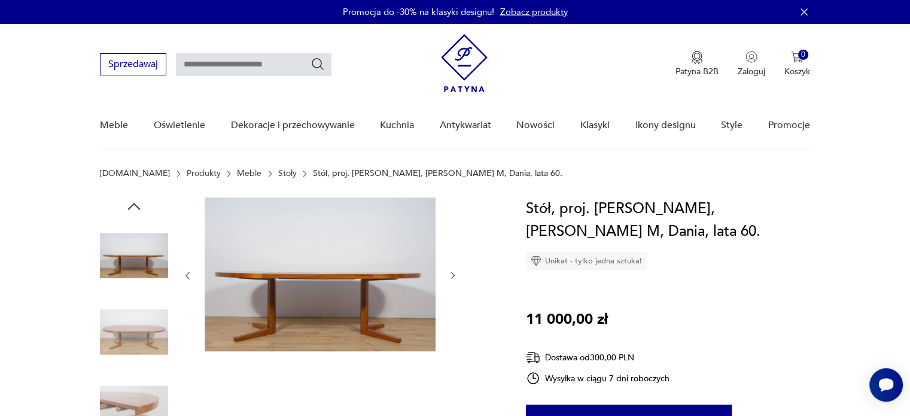
click at [133, 210] on icon "button" at bounding box center [134, 206] width 18 height 18
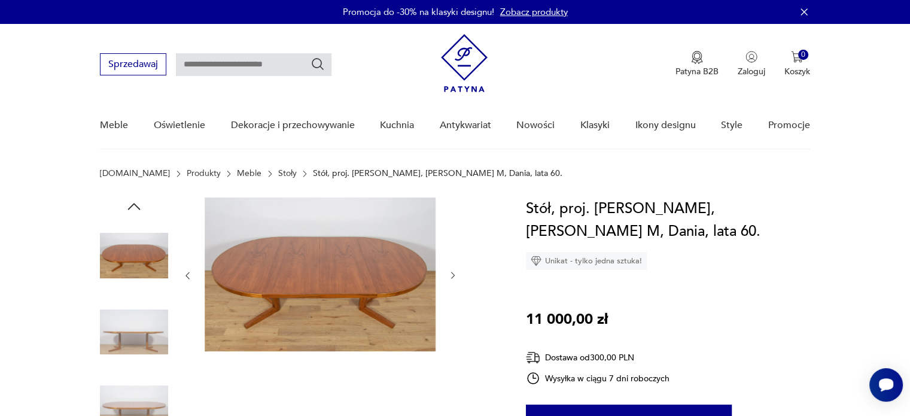
click at [133, 210] on icon "button" at bounding box center [134, 206] width 18 height 18
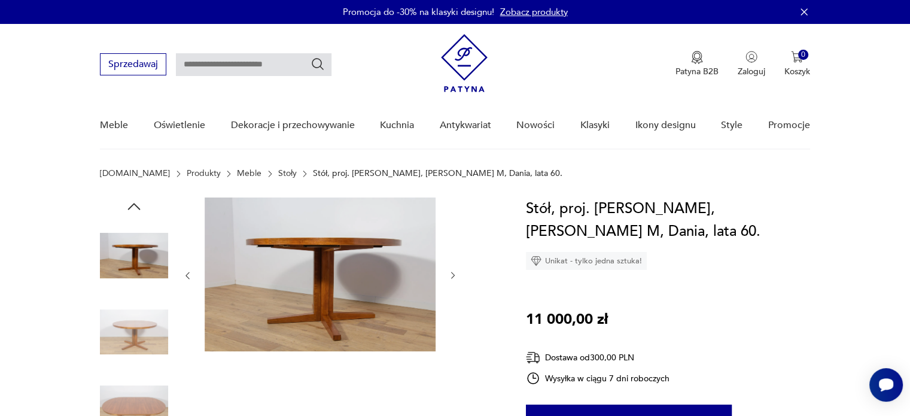
click at [133, 210] on icon "button" at bounding box center [134, 206] width 18 height 18
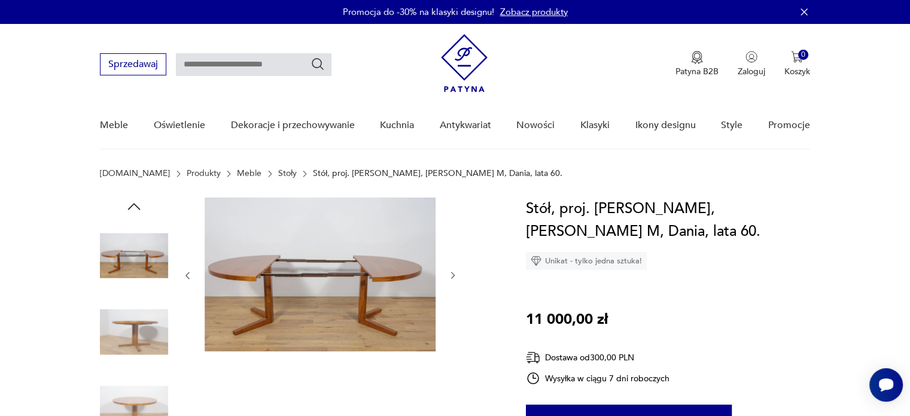
click at [133, 210] on icon "button" at bounding box center [134, 206] width 18 height 18
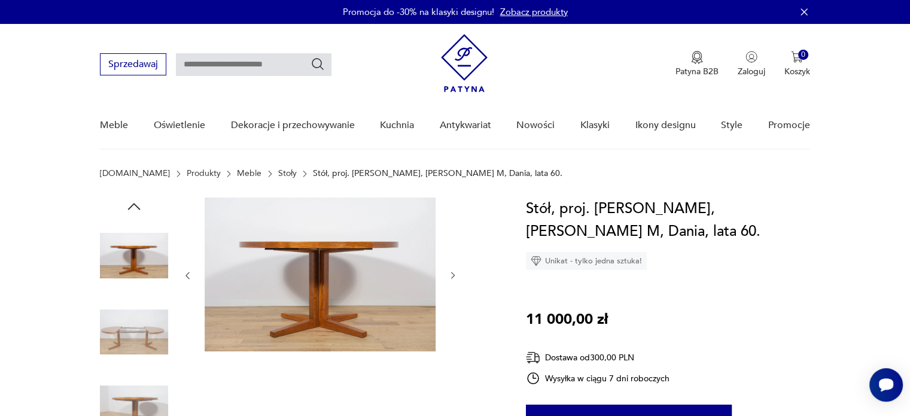
click at [133, 210] on icon "button" at bounding box center [134, 206] width 18 height 18
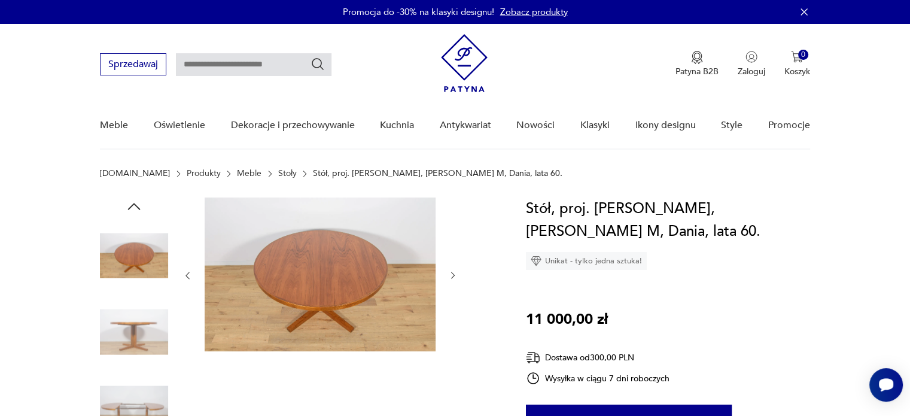
click at [129, 250] on img at bounding box center [134, 255] width 68 height 68
click at [139, 203] on icon "button" at bounding box center [134, 206] width 18 height 18
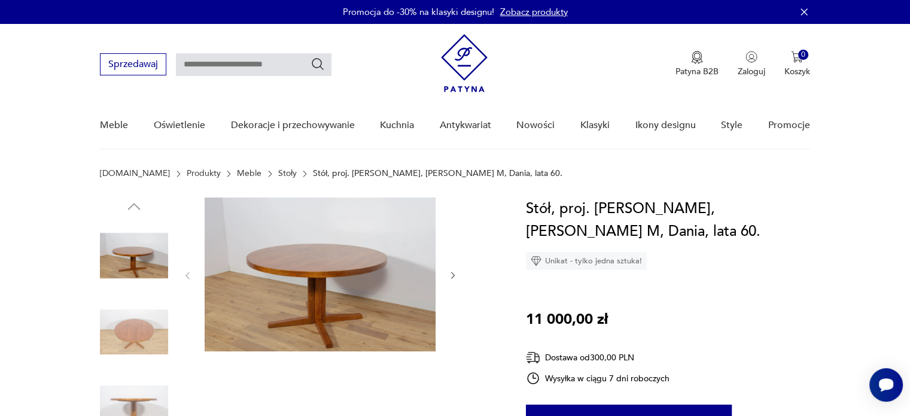
click at [138, 251] on img at bounding box center [134, 255] width 68 height 68
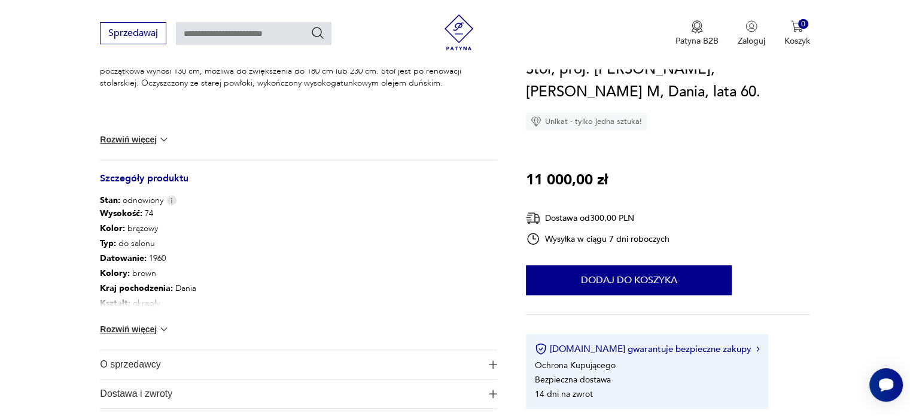
scroll to position [558, 0]
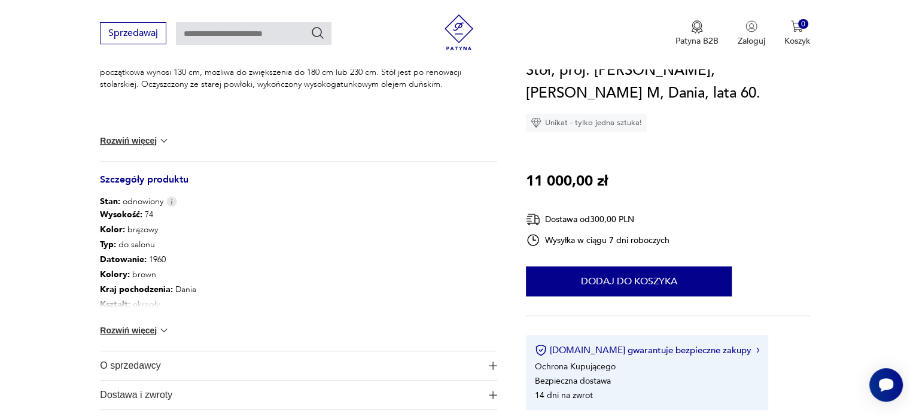
click at [156, 328] on button "Rozwiń więcej" at bounding box center [134, 330] width 69 height 12
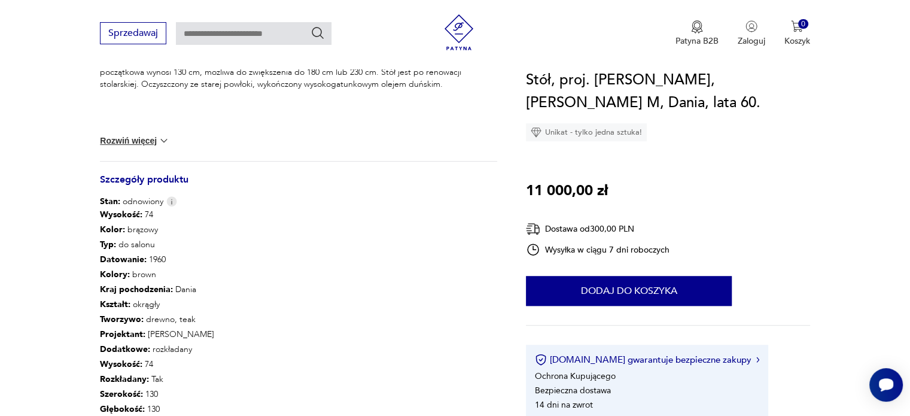
scroll to position [668, 0]
